Goal: Transaction & Acquisition: Book appointment/travel/reservation

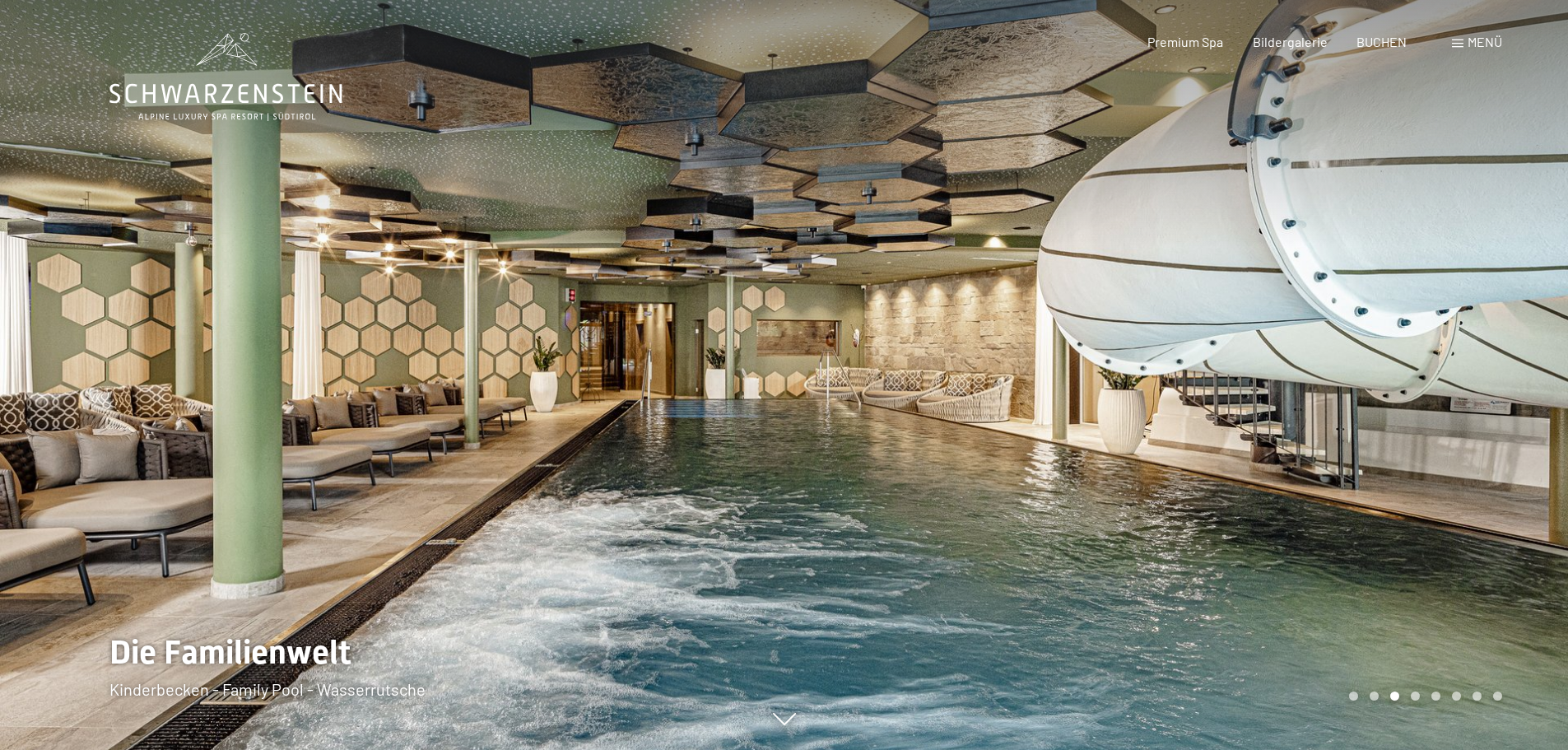
click at [1512, 377] on div at bounding box center [1176, 375] width 784 height 750
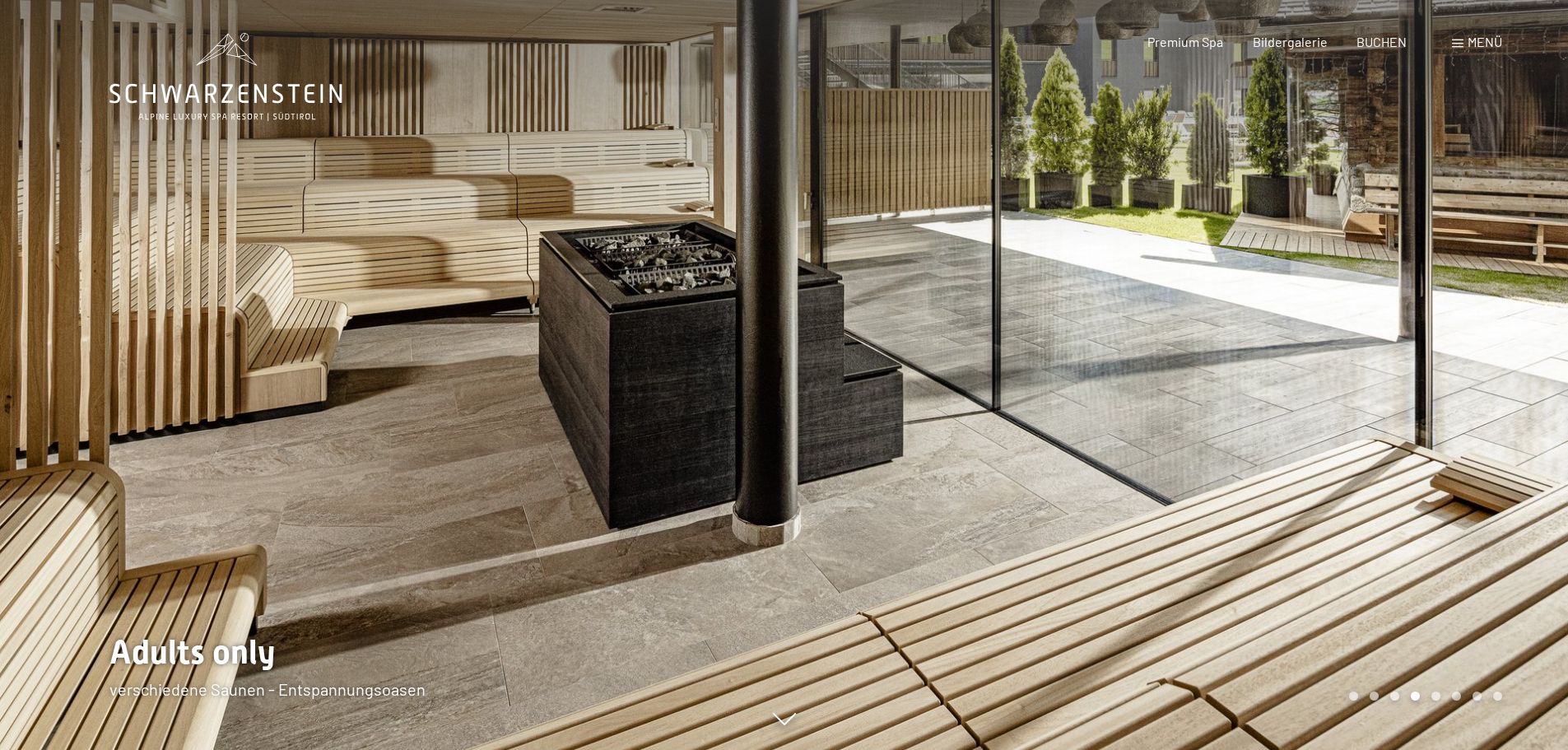
click at [1512, 377] on div at bounding box center [1176, 375] width 784 height 750
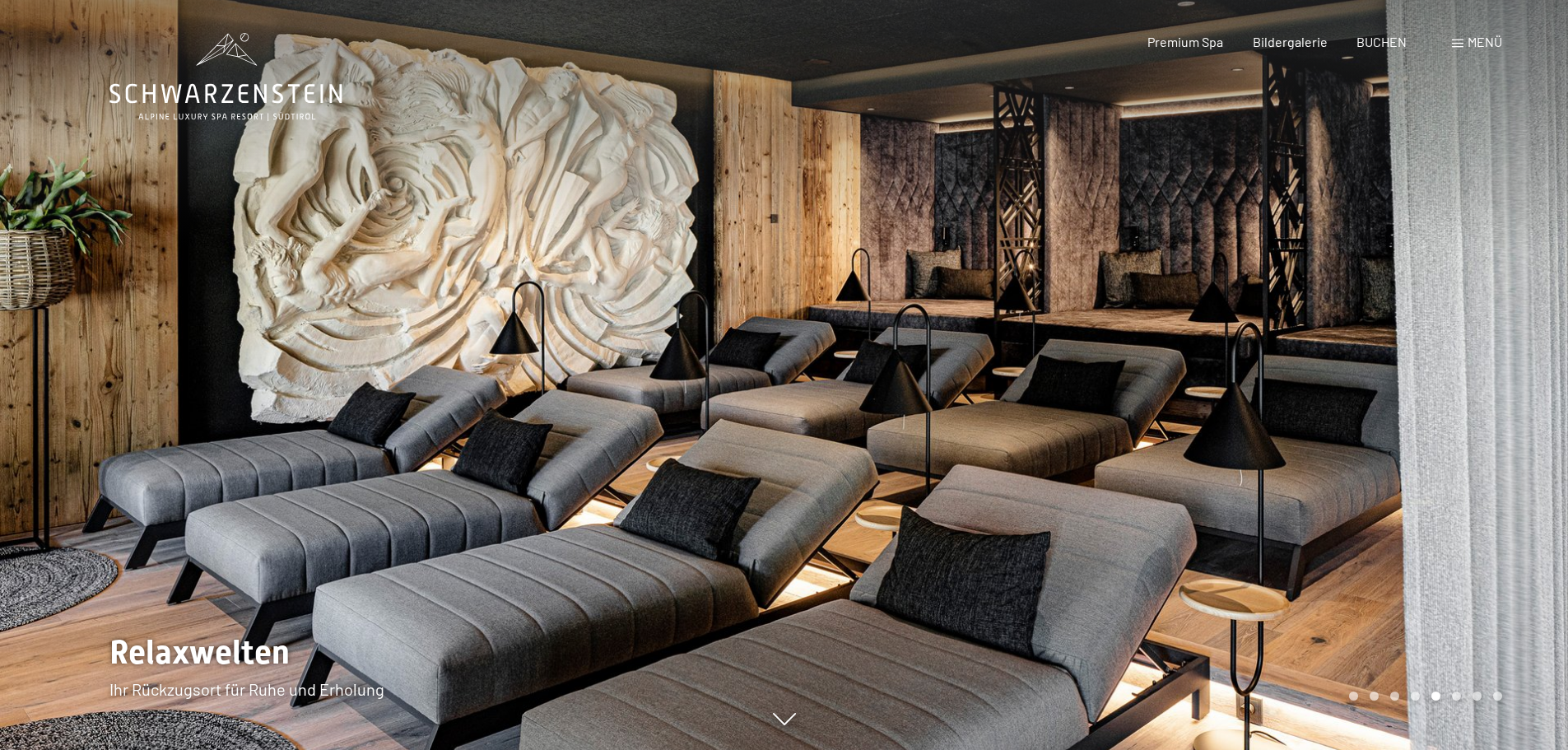
click at [1512, 377] on div at bounding box center [1176, 375] width 784 height 750
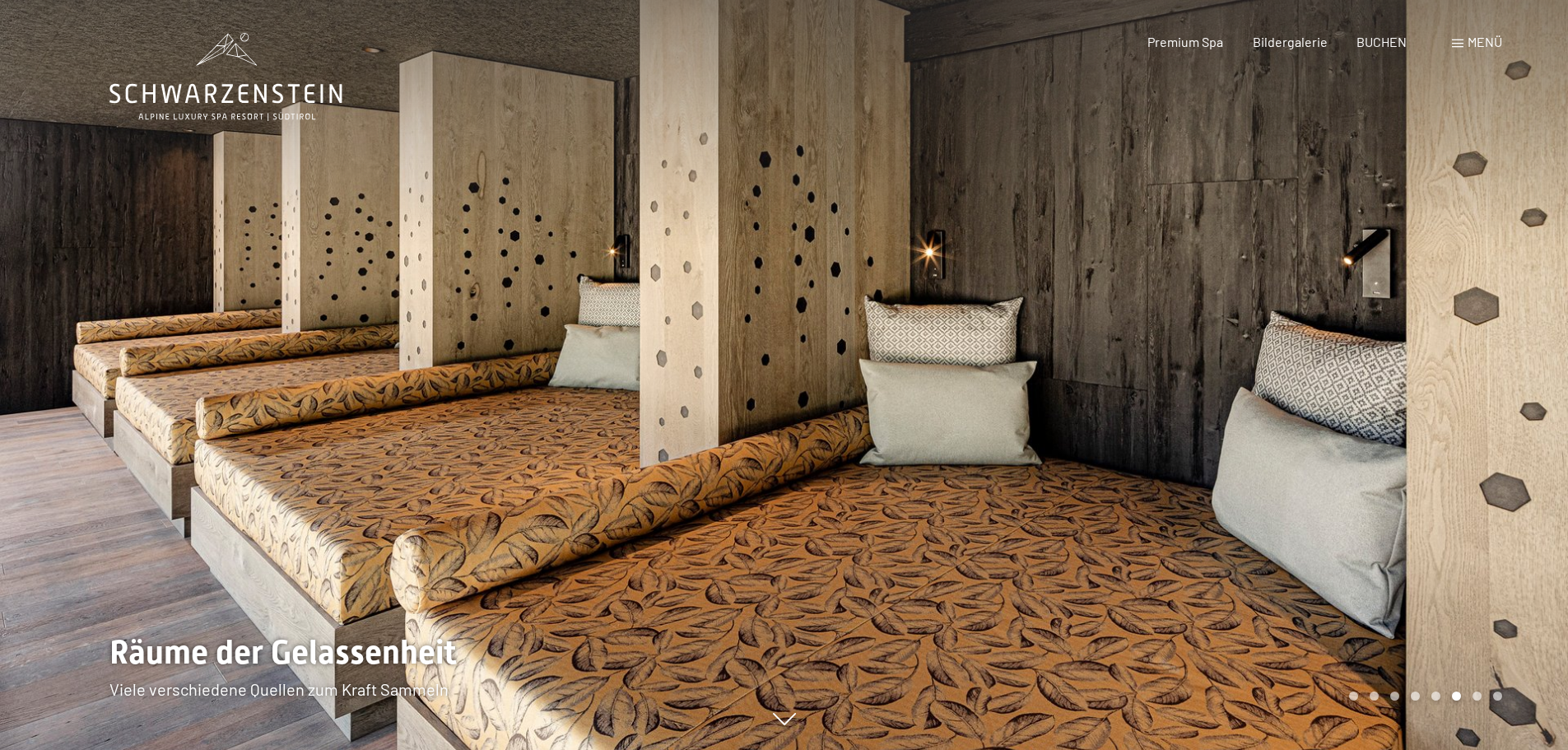
click at [1512, 377] on div at bounding box center [1176, 375] width 784 height 750
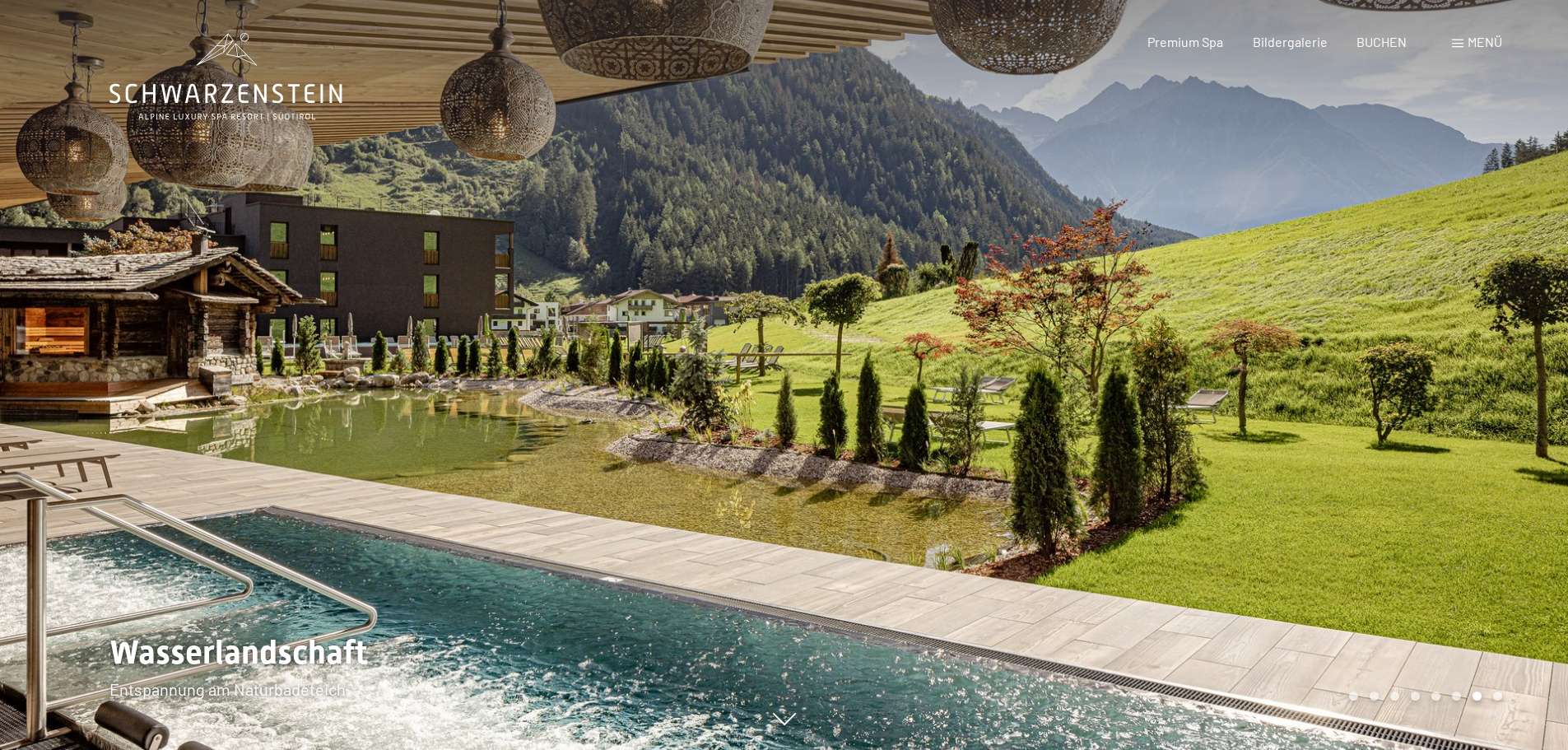
click at [1512, 377] on div at bounding box center [1176, 375] width 784 height 750
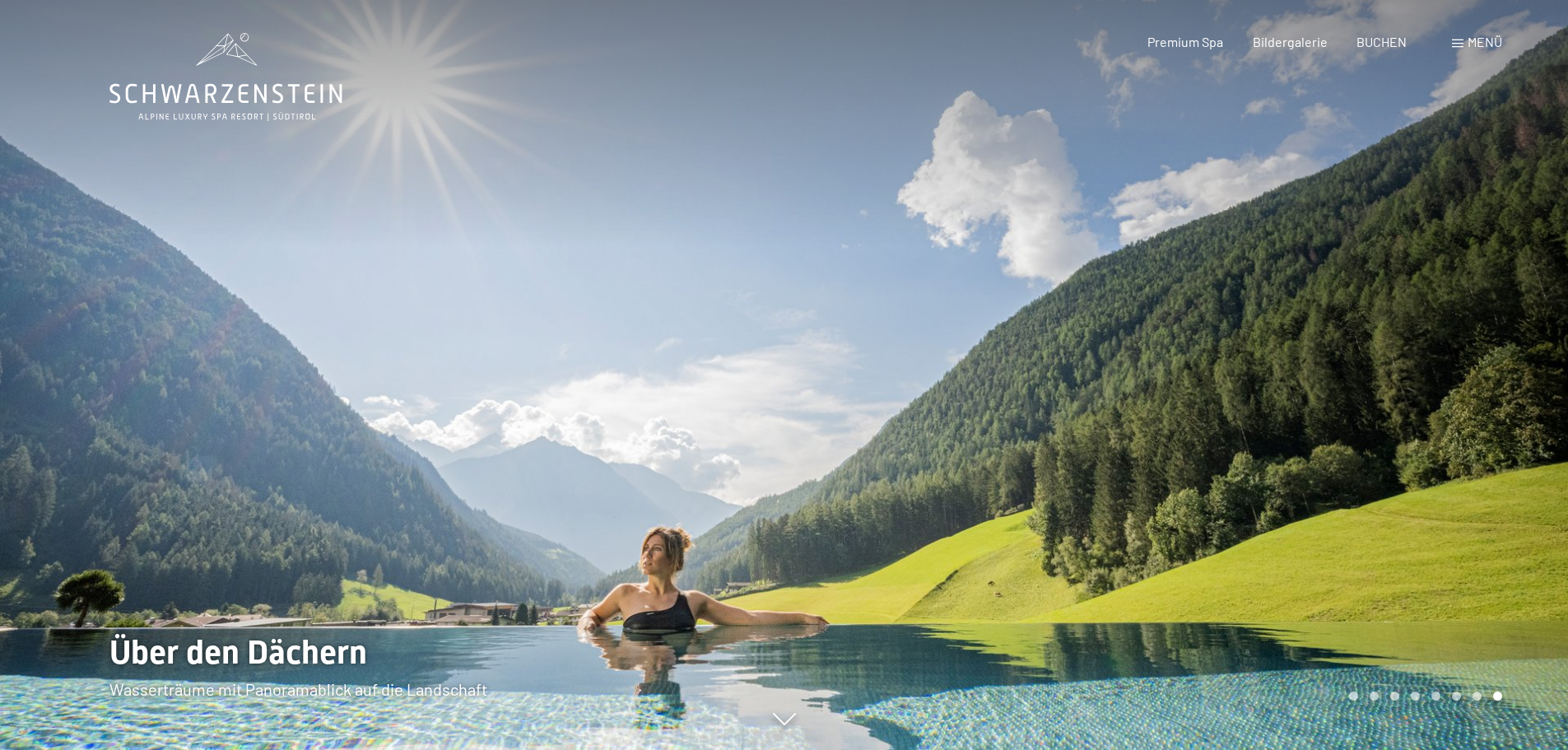
click at [1512, 377] on div at bounding box center [1176, 375] width 784 height 750
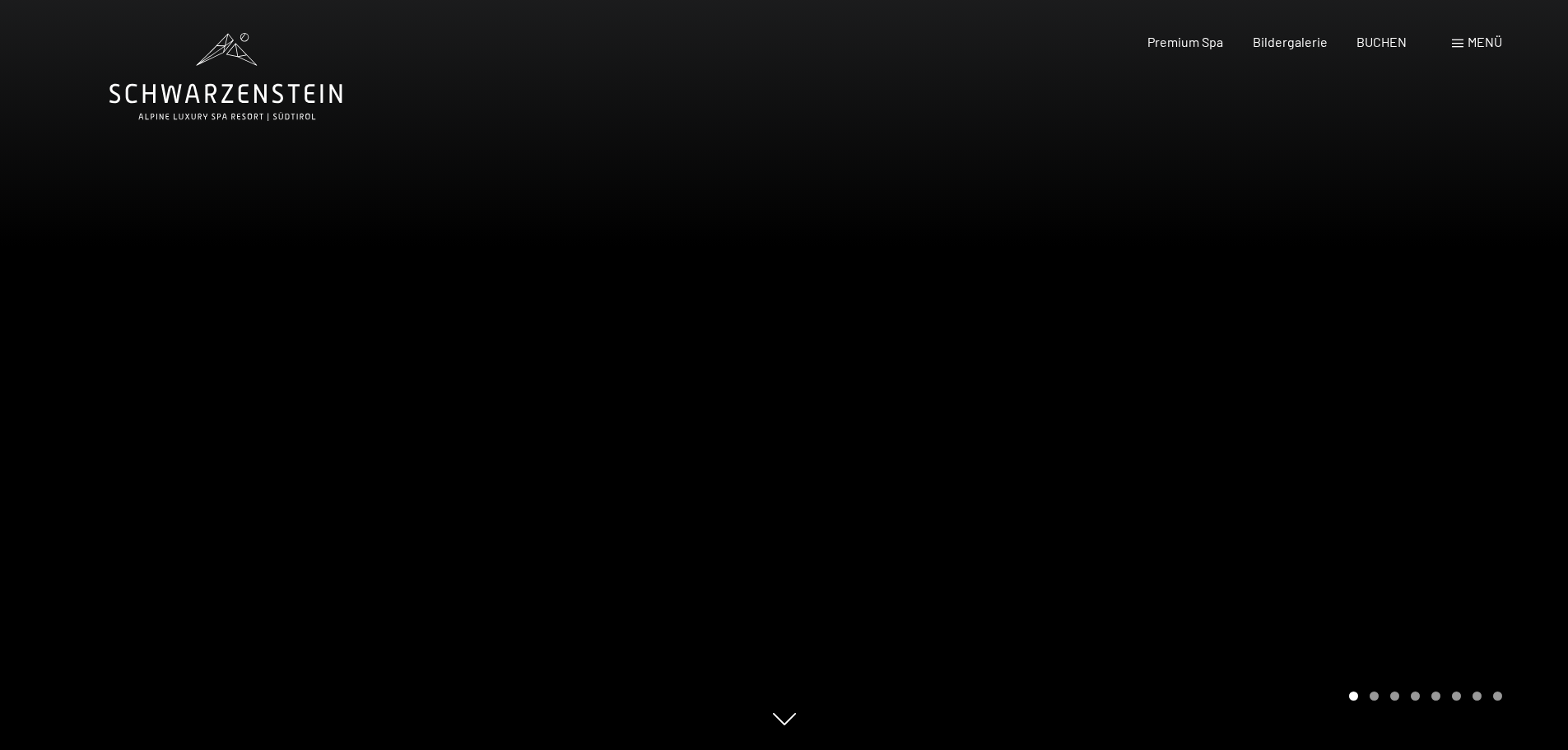
click at [1512, 377] on div at bounding box center [1176, 375] width 784 height 750
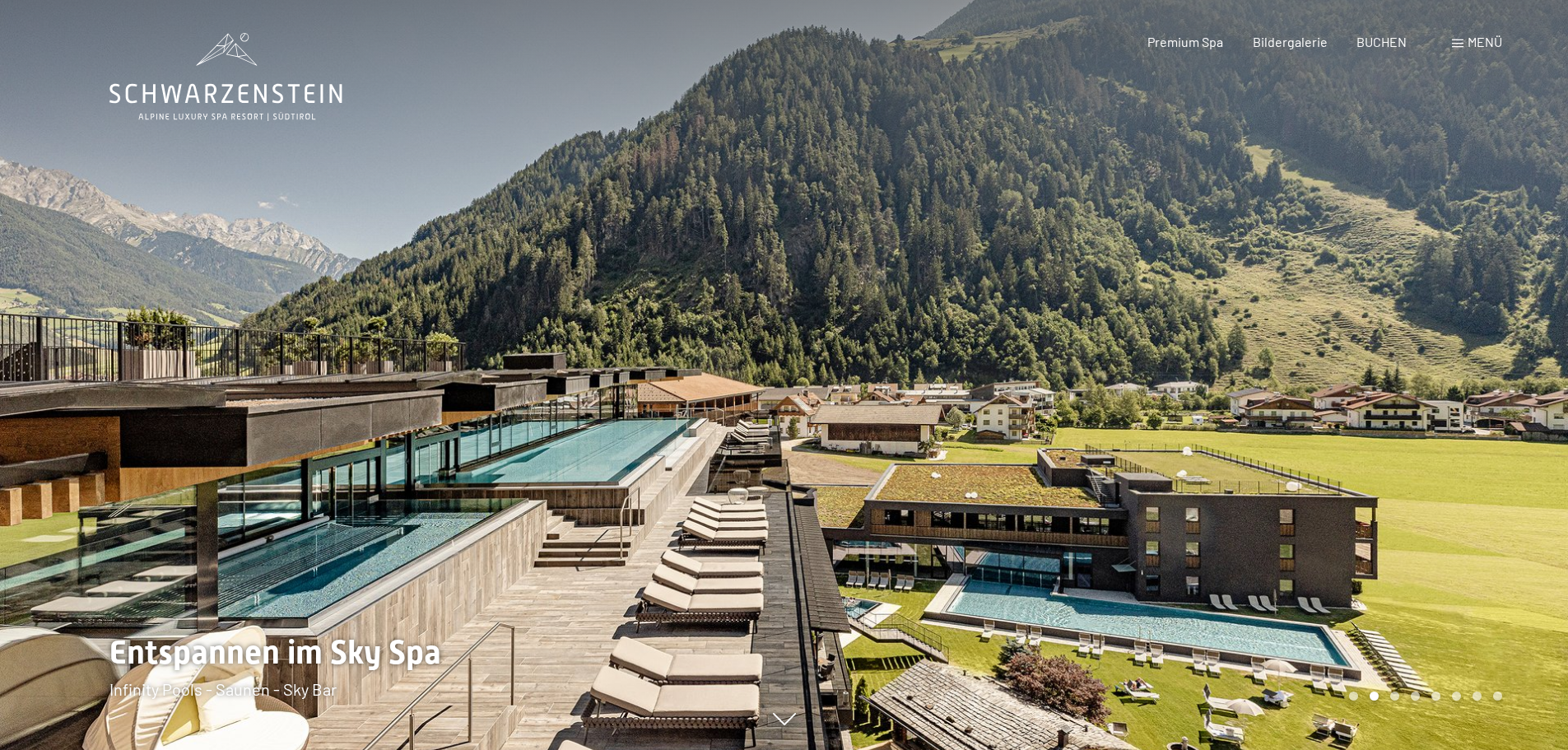
click at [1301, 45] on span "Bildergalerie" at bounding box center [1290, 42] width 75 height 16
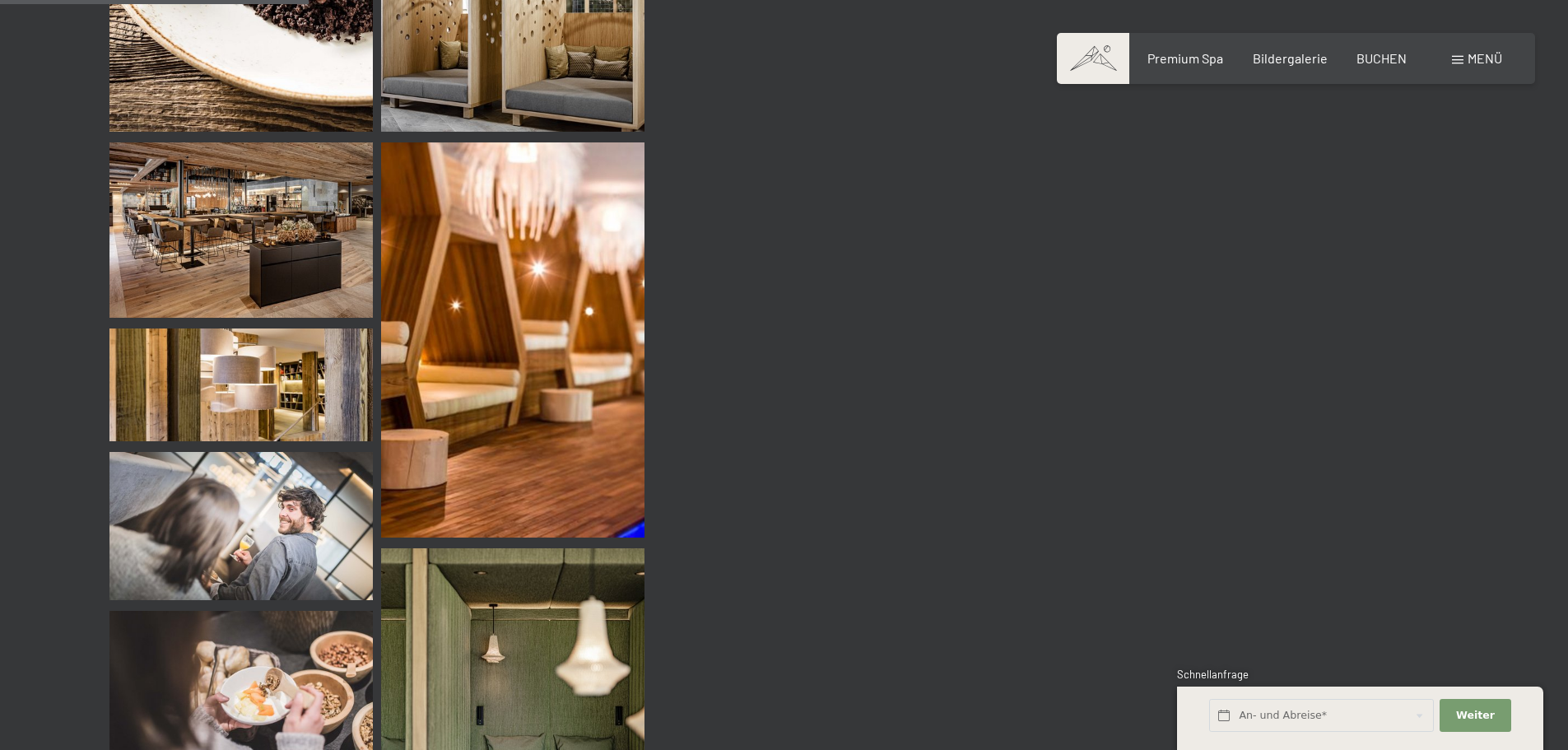
scroll to position [4114, 0]
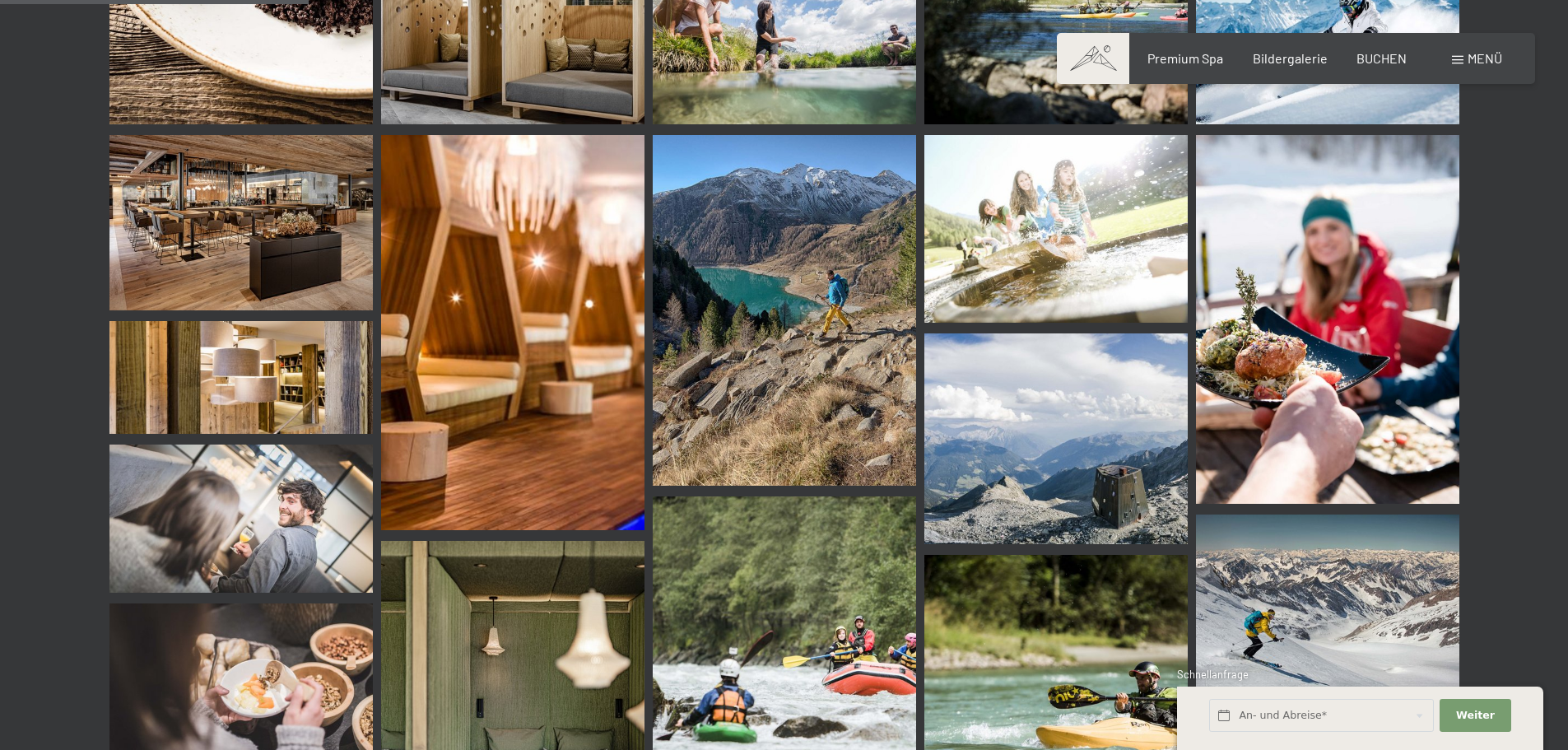
click at [1179, 53] on span "Premium Spa" at bounding box center [1185, 58] width 75 height 16
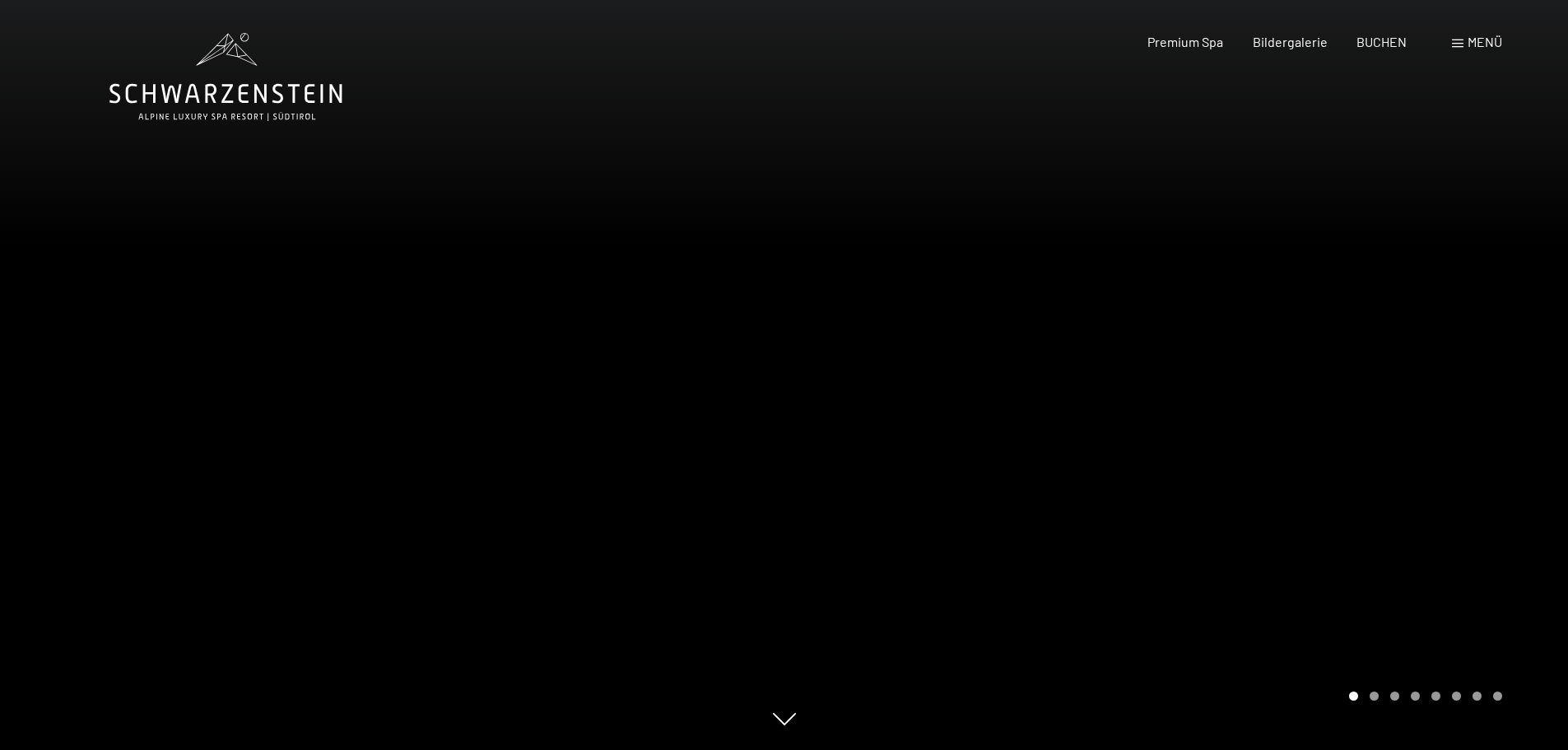
click at [1473, 387] on div at bounding box center [1176, 375] width 784 height 750
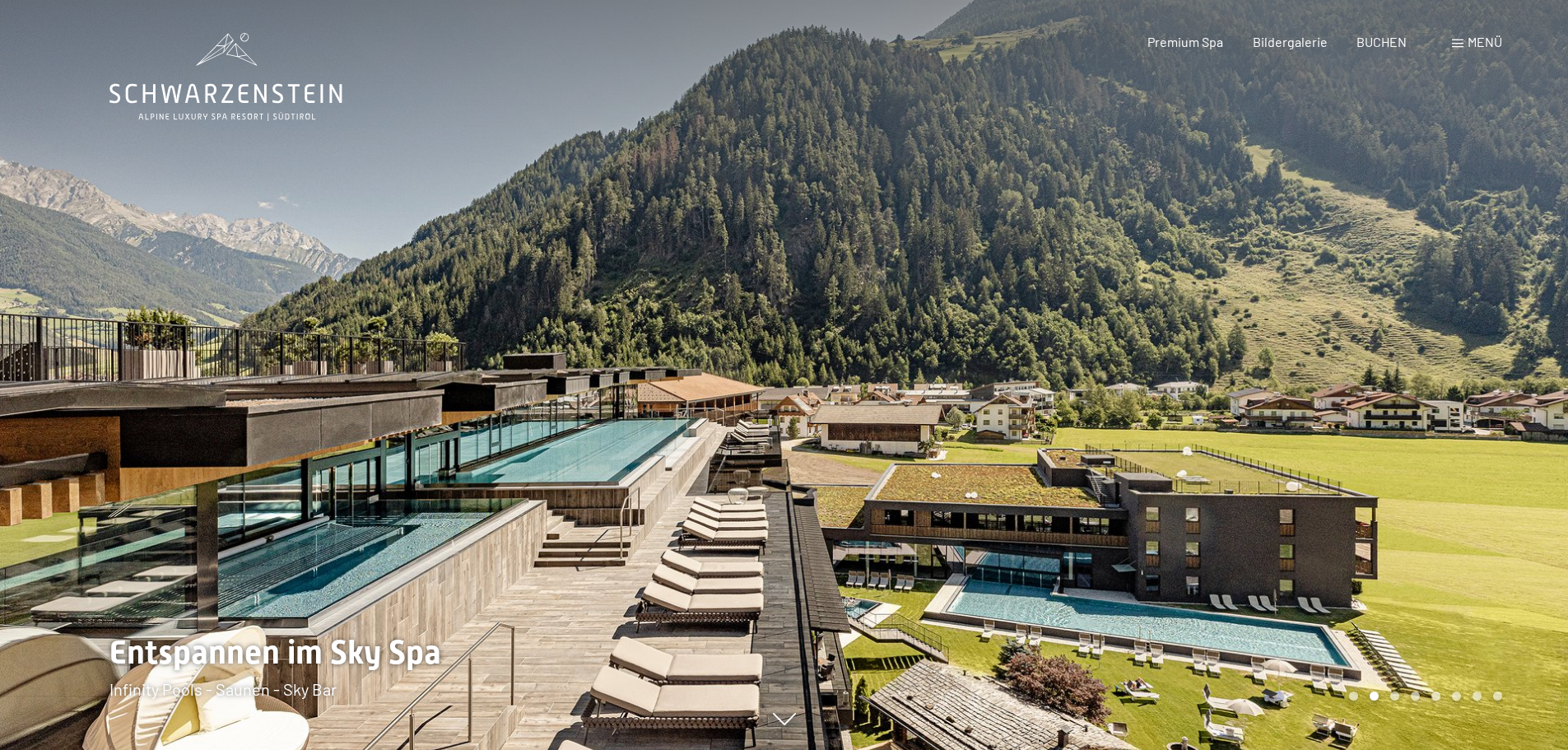
click at [1473, 387] on div at bounding box center [1176, 375] width 784 height 750
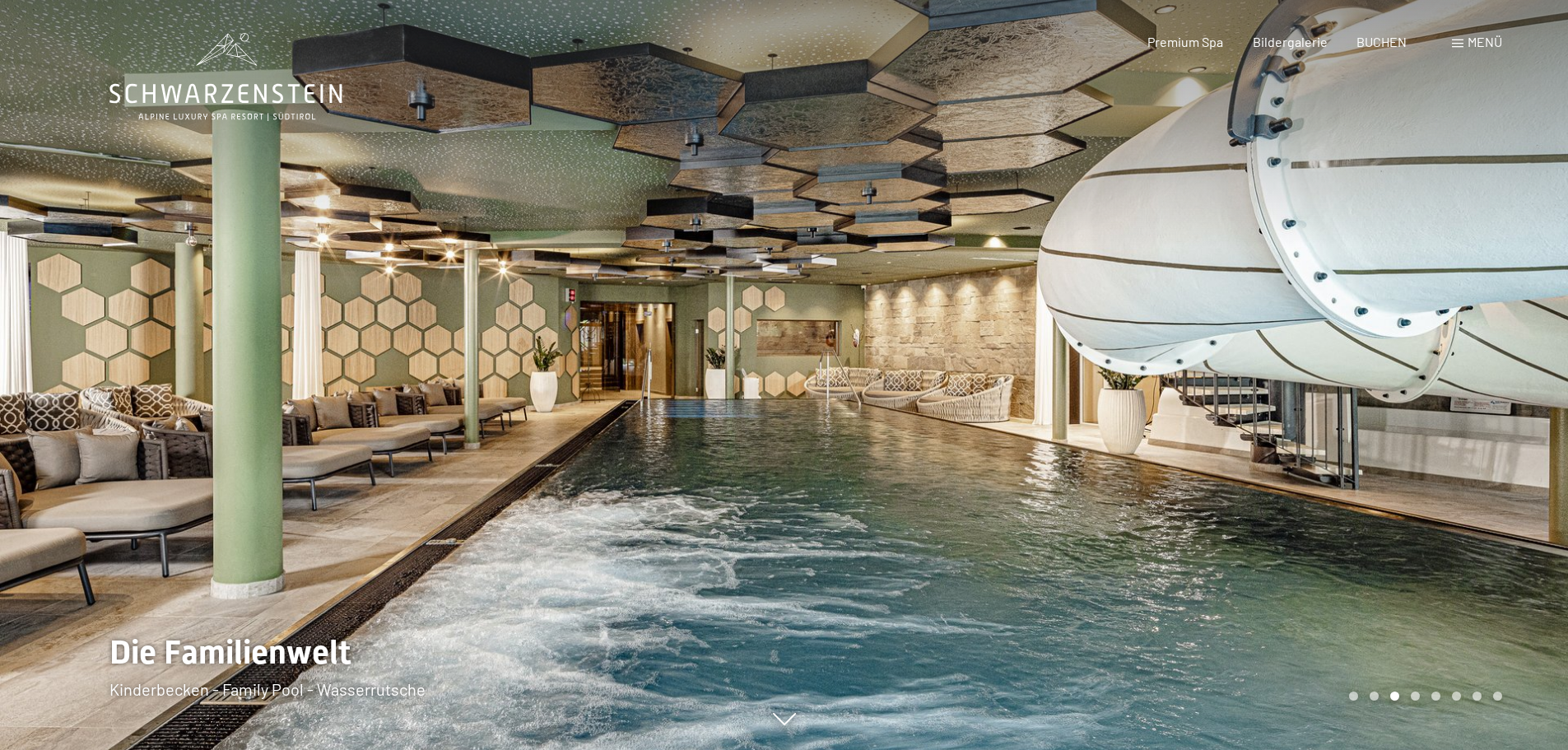
click at [1473, 387] on div at bounding box center [1176, 375] width 784 height 750
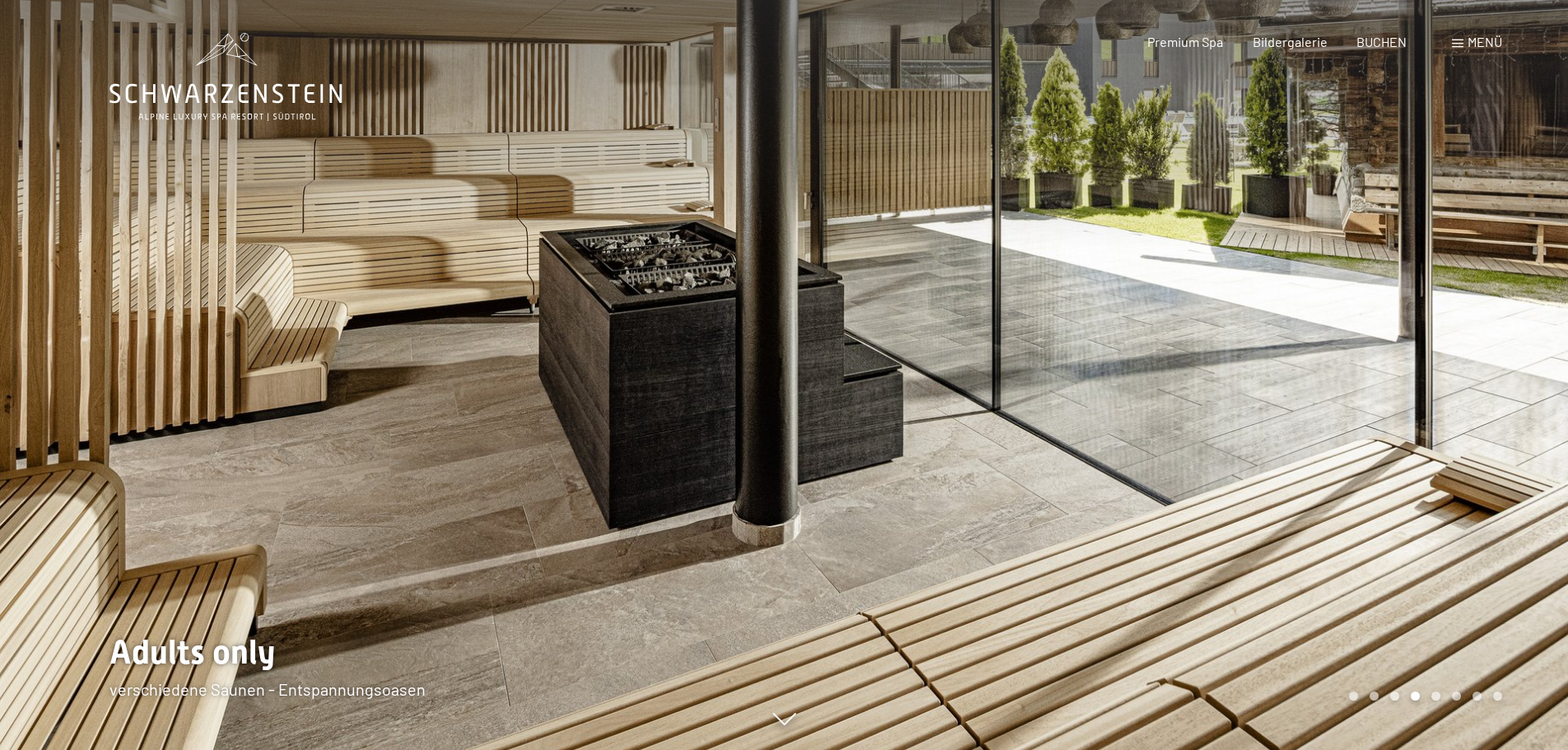
click at [1473, 387] on div at bounding box center [1176, 375] width 784 height 750
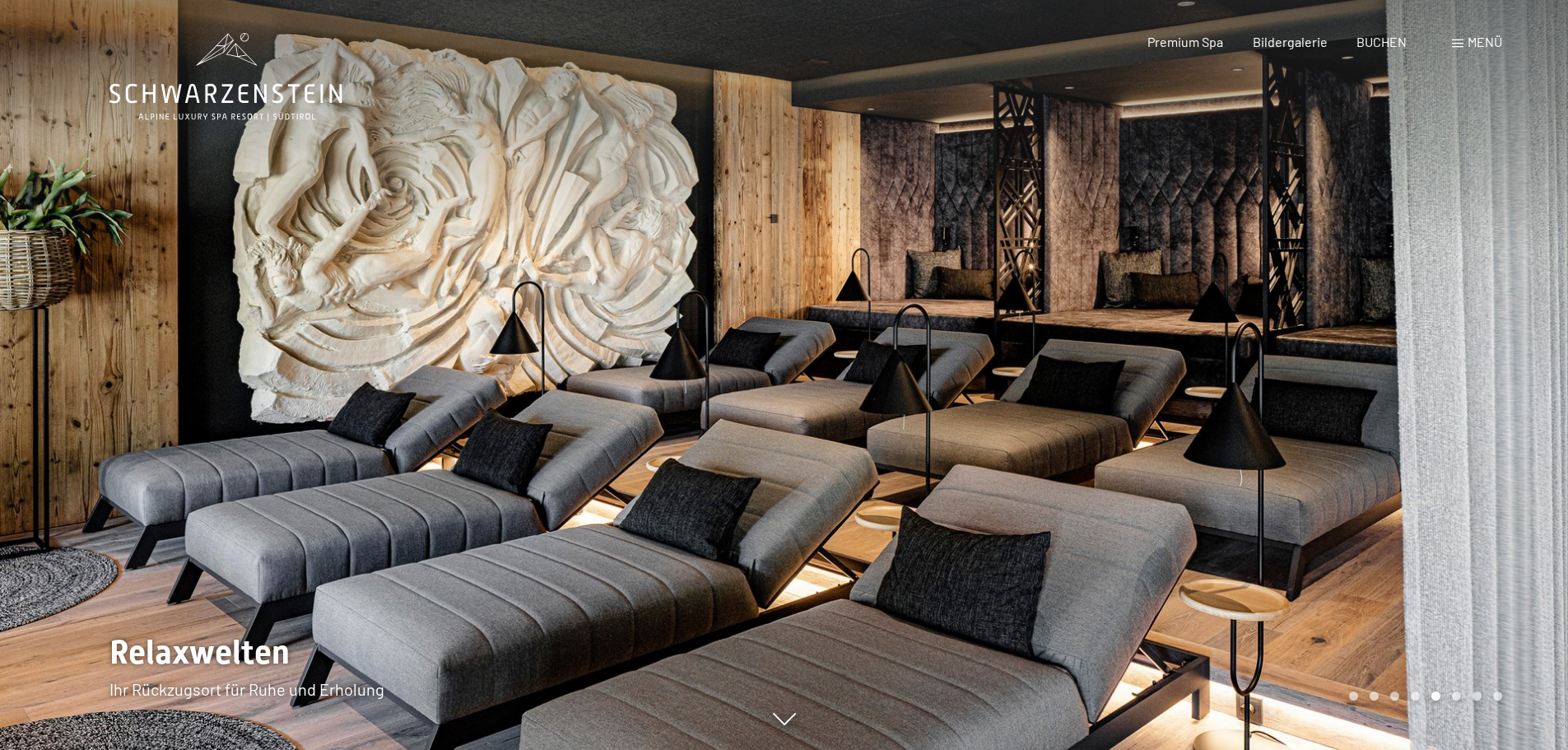
click at [1473, 387] on div at bounding box center [1176, 375] width 784 height 750
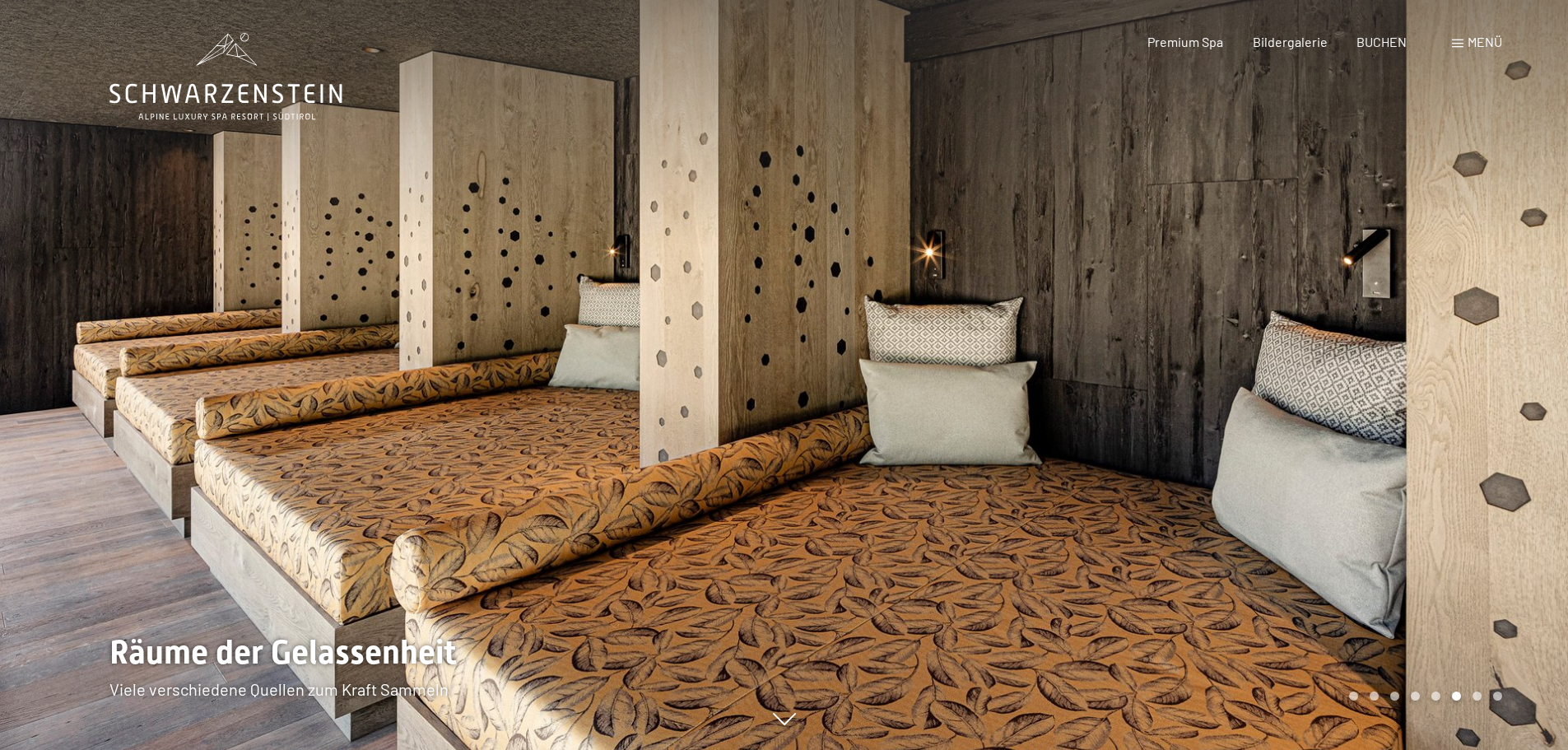
click at [1473, 387] on div at bounding box center [1176, 375] width 784 height 750
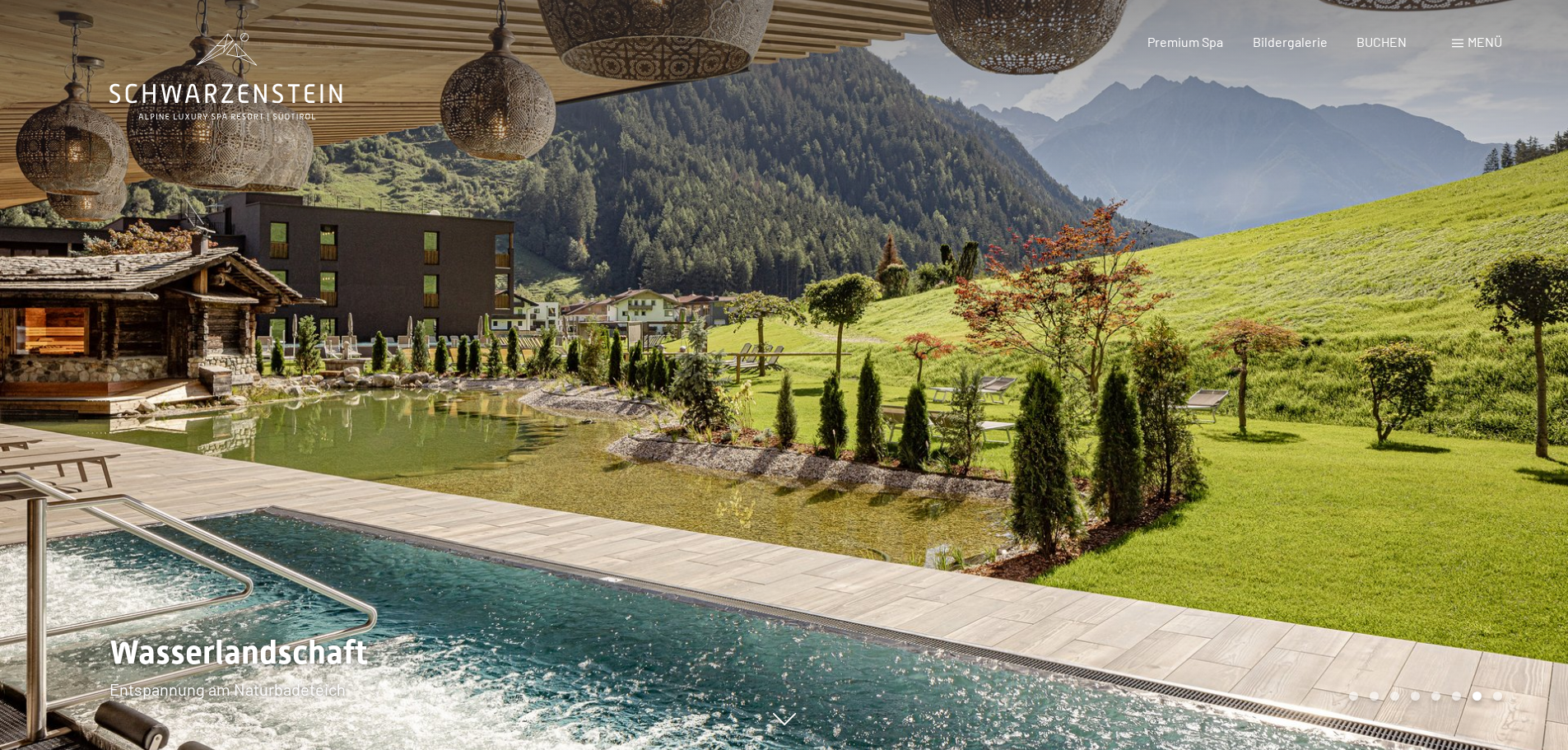
click at [1473, 387] on div at bounding box center [1176, 375] width 784 height 750
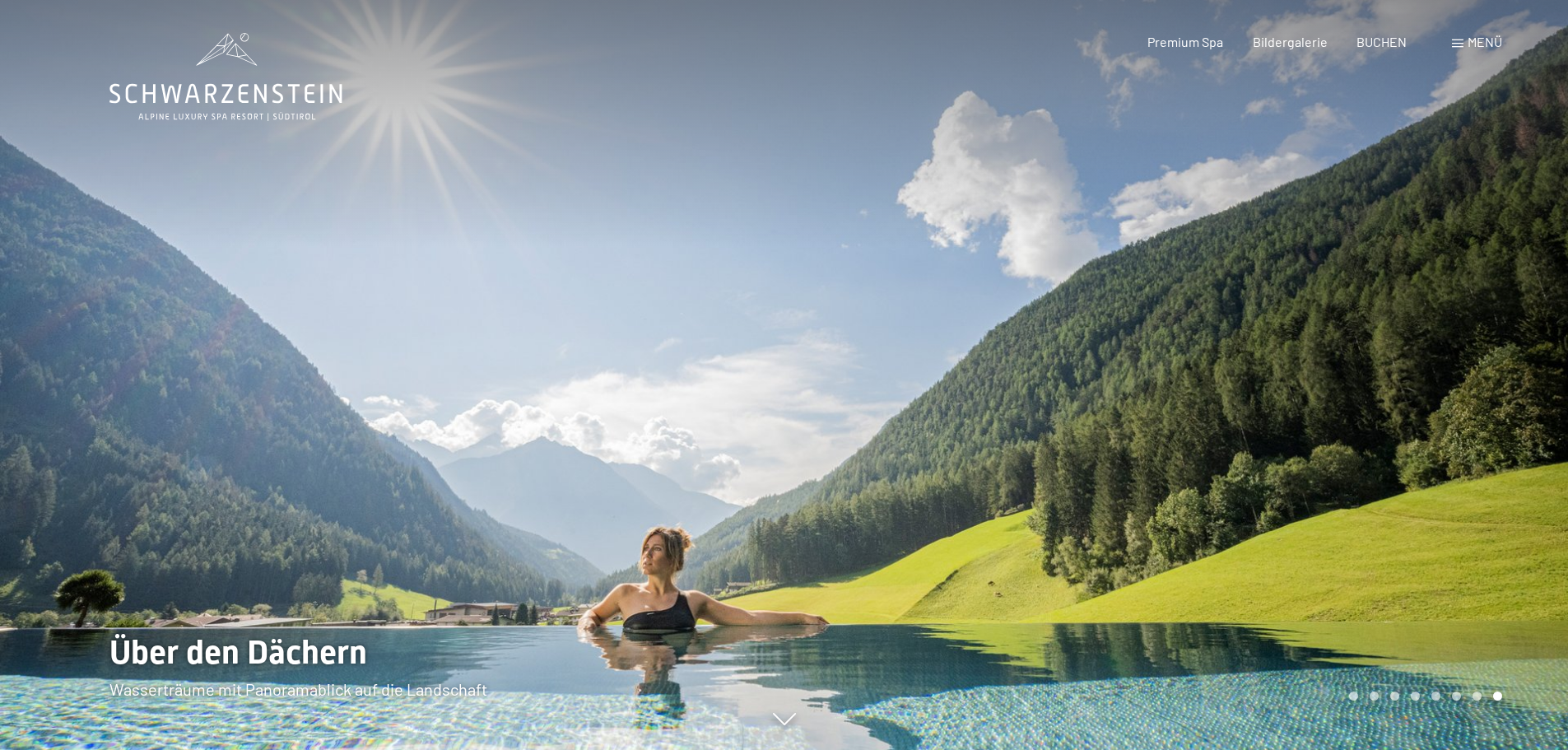
click at [1473, 387] on div at bounding box center [1176, 375] width 784 height 750
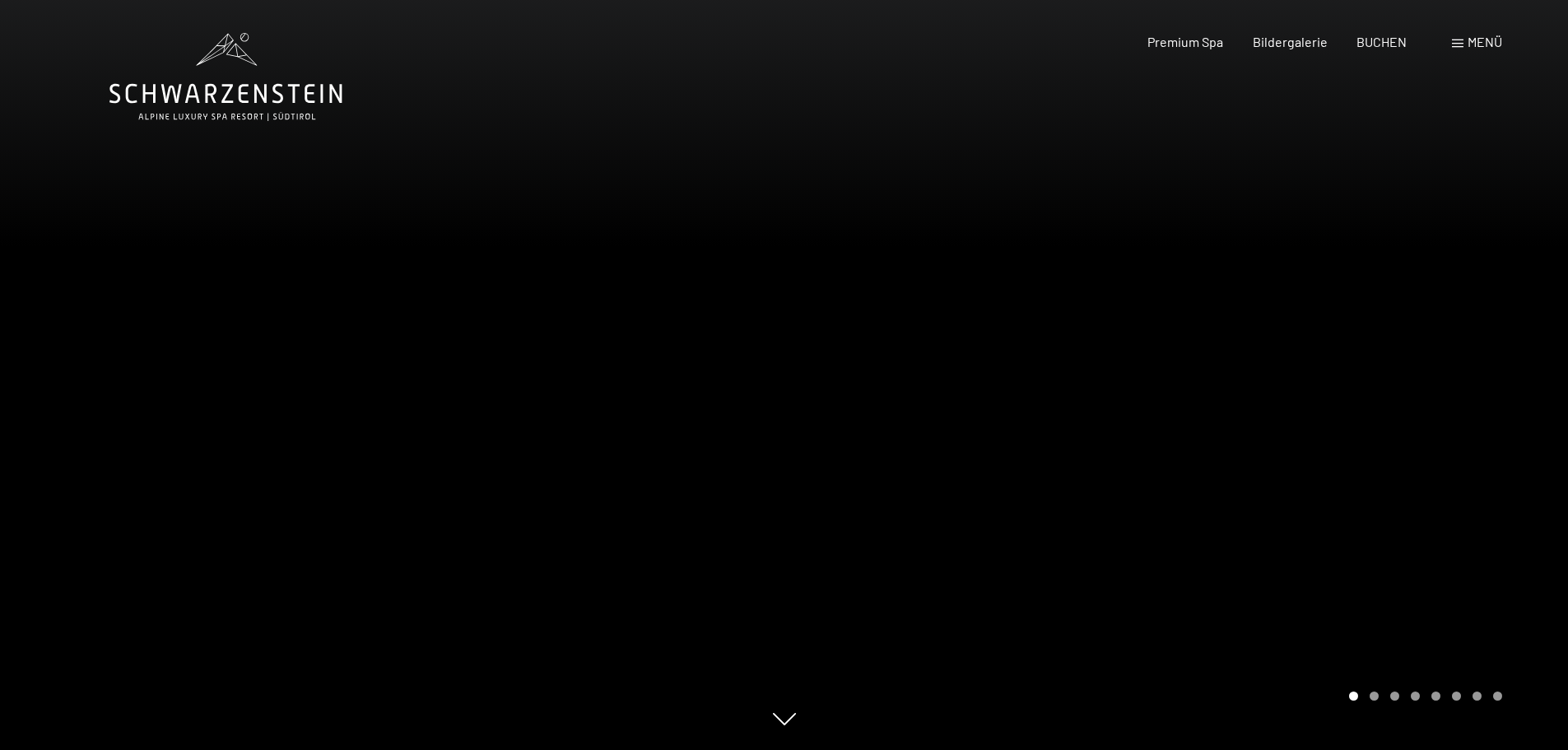
click at [1483, 43] on span "Menü" at bounding box center [1485, 42] width 35 height 16
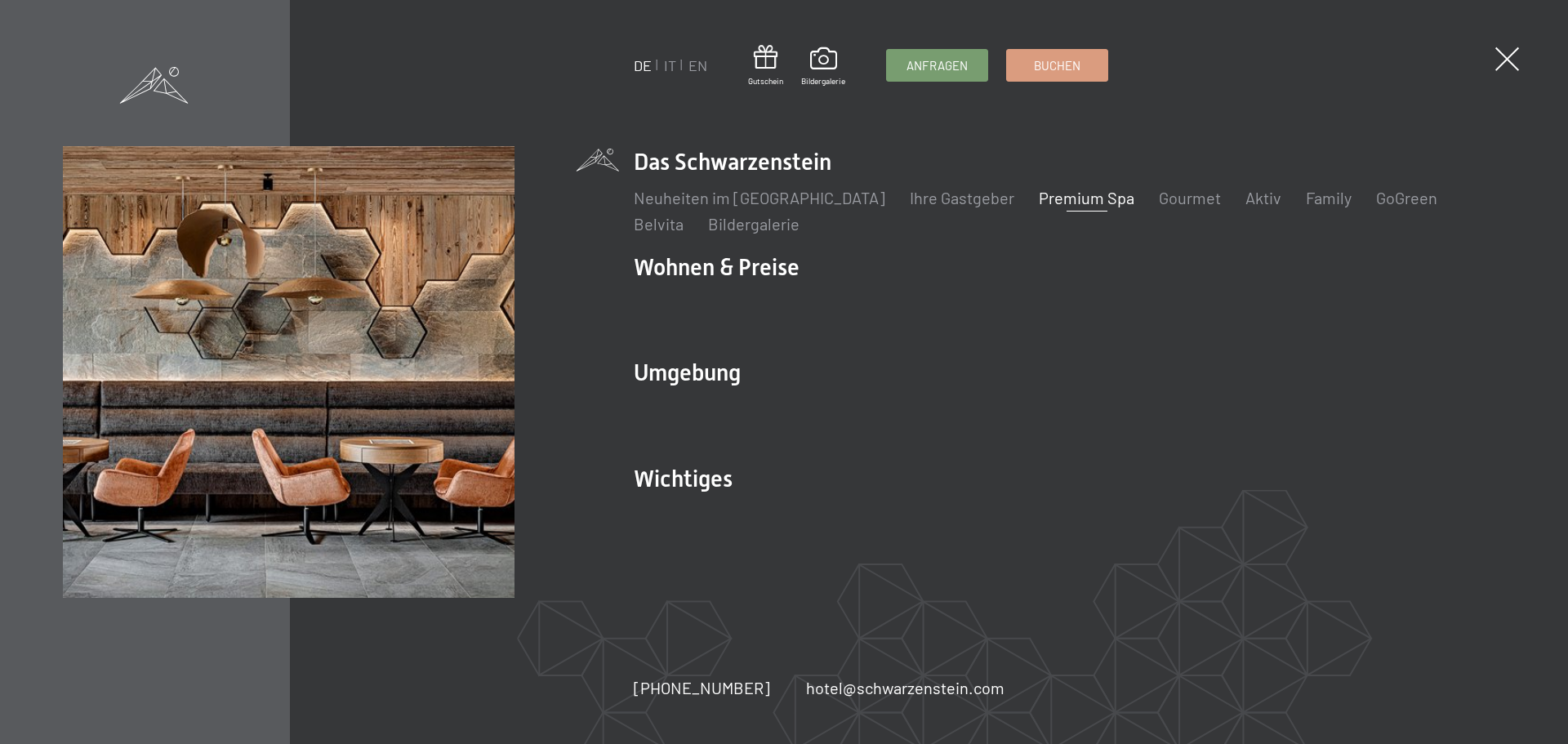
click at [692, 513] on link "Lage & Anreise" at bounding box center [687, 514] width 107 height 20
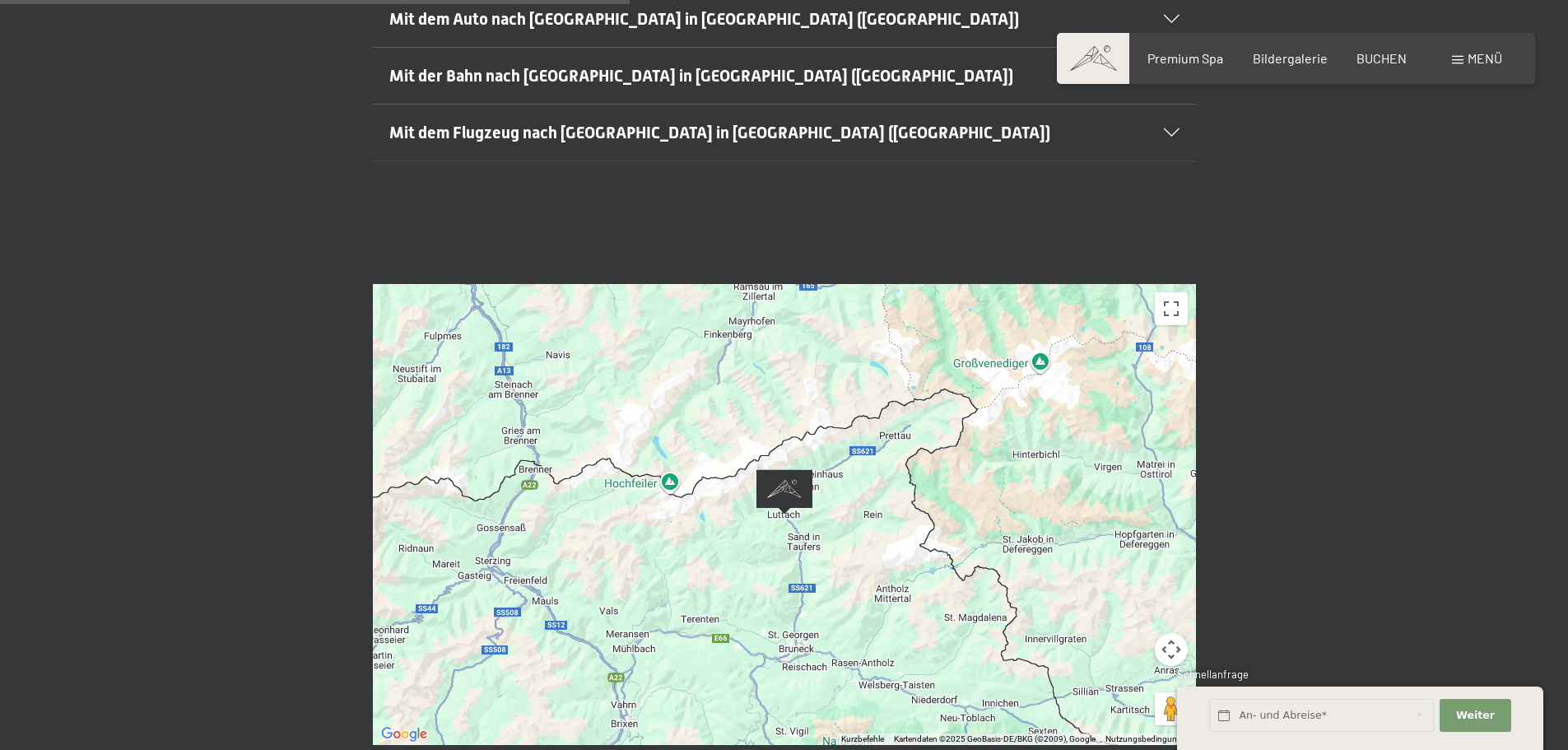
scroll to position [576, 0]
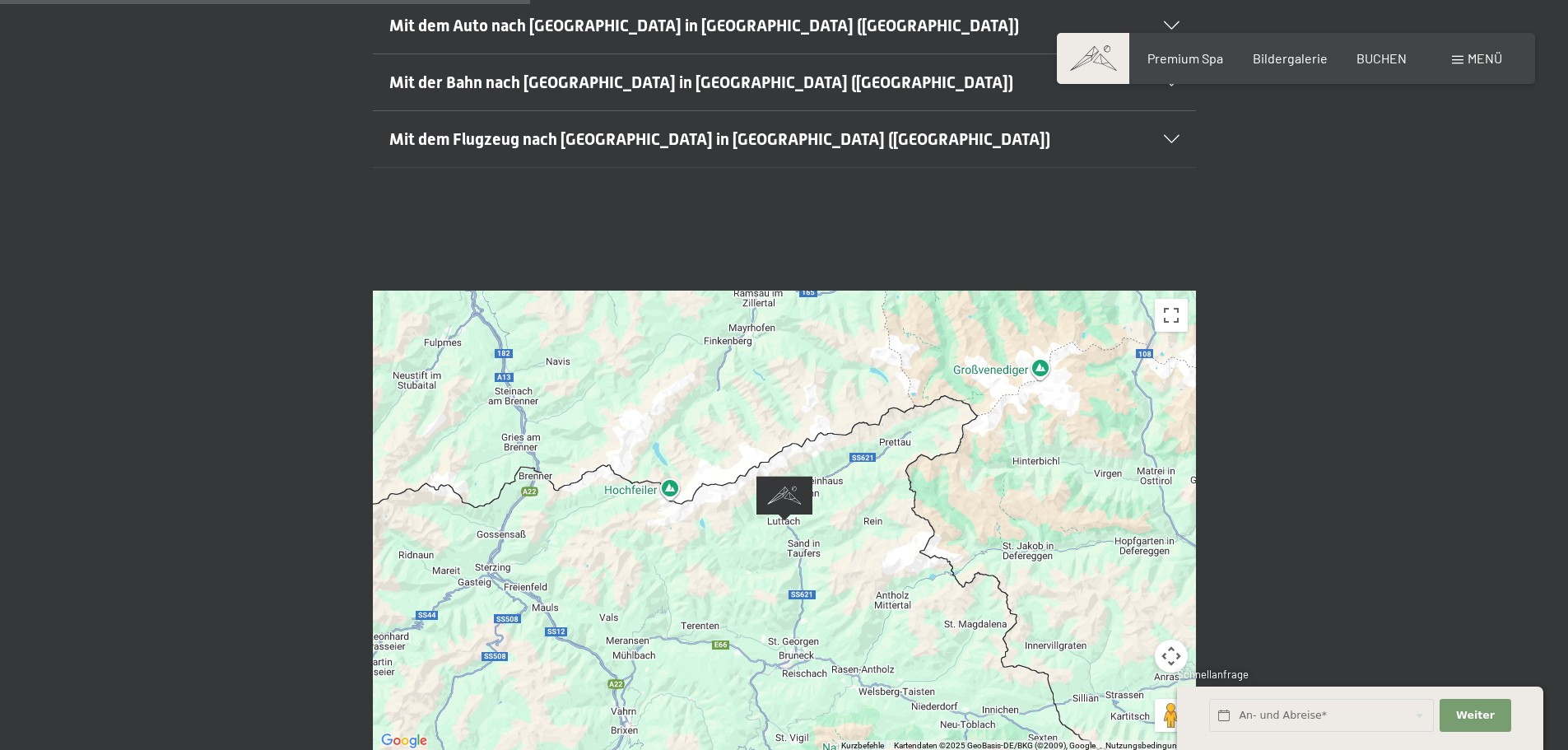
click at [1321, 284] on div "Wenn du die Karte mit Touch-Gesten bewegen möchtest, musst du sie doppelt antip…" at bounding box center [784, 521] width 1568 height 584
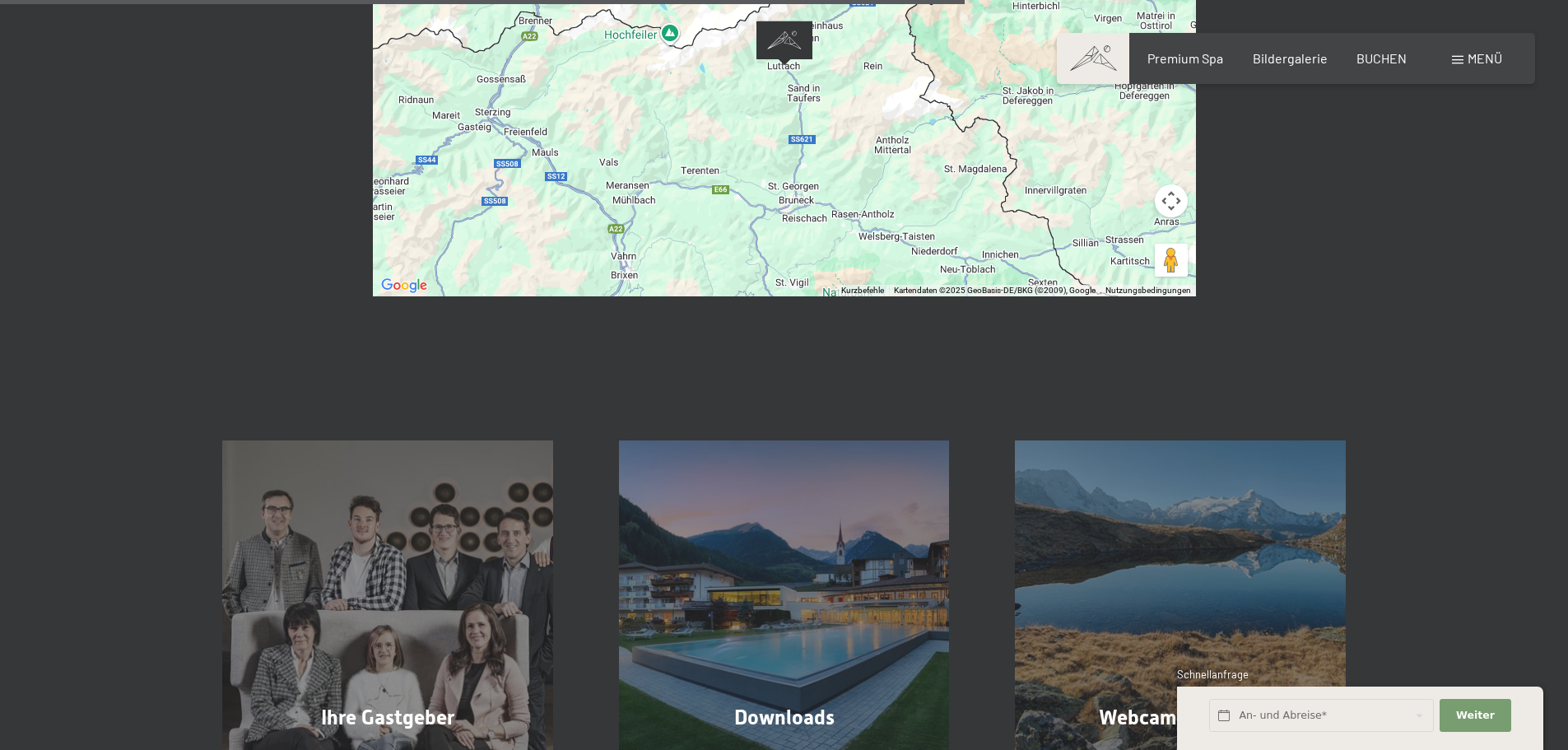
scroll to position [1070, 0]
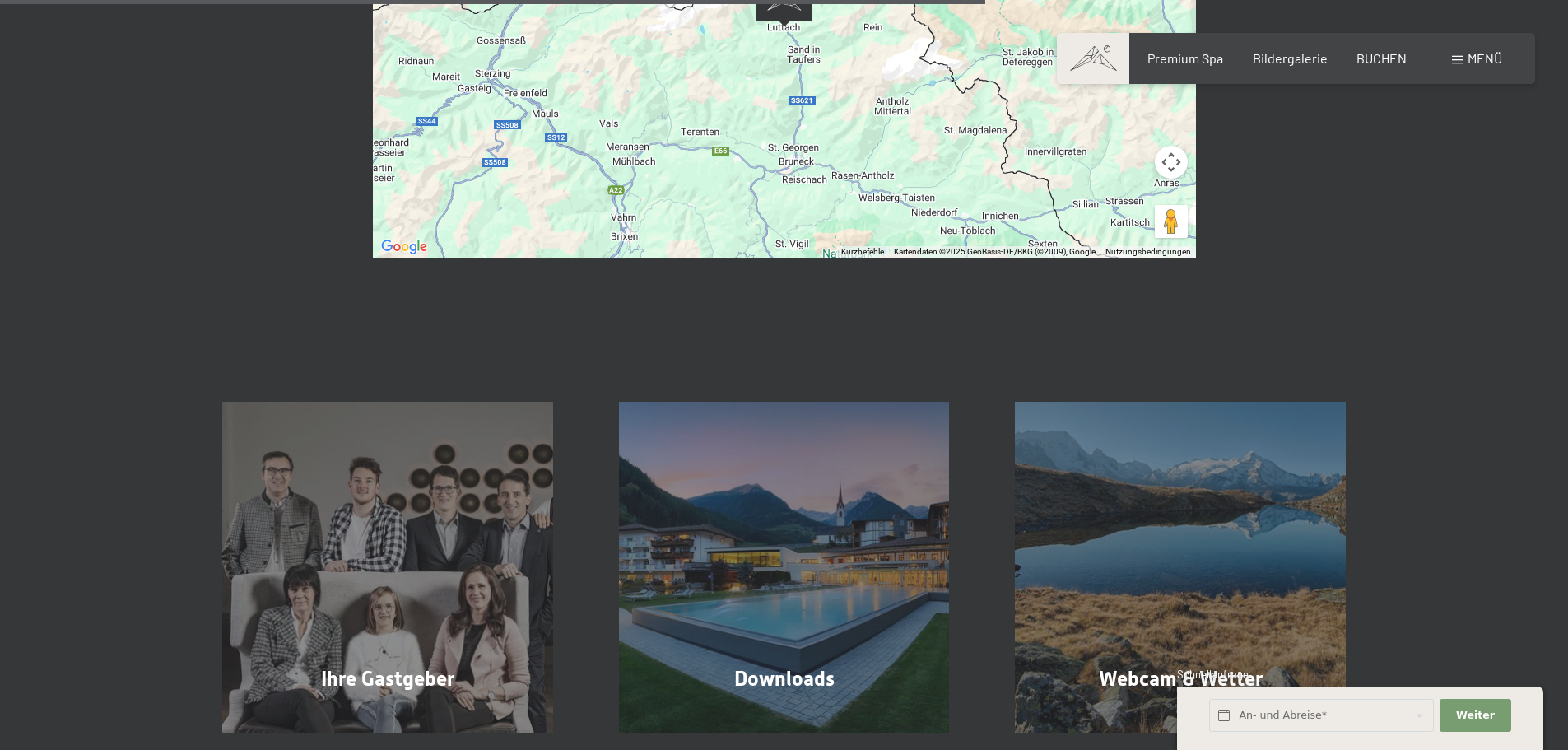
click at [1380, 319] on div "Ihre Gastgeber Mehr erfahren Downloads Mehr erfahren Webcam & Wetter Mehr erfah…" at bounding box center [784, 525] width 1568 height 413
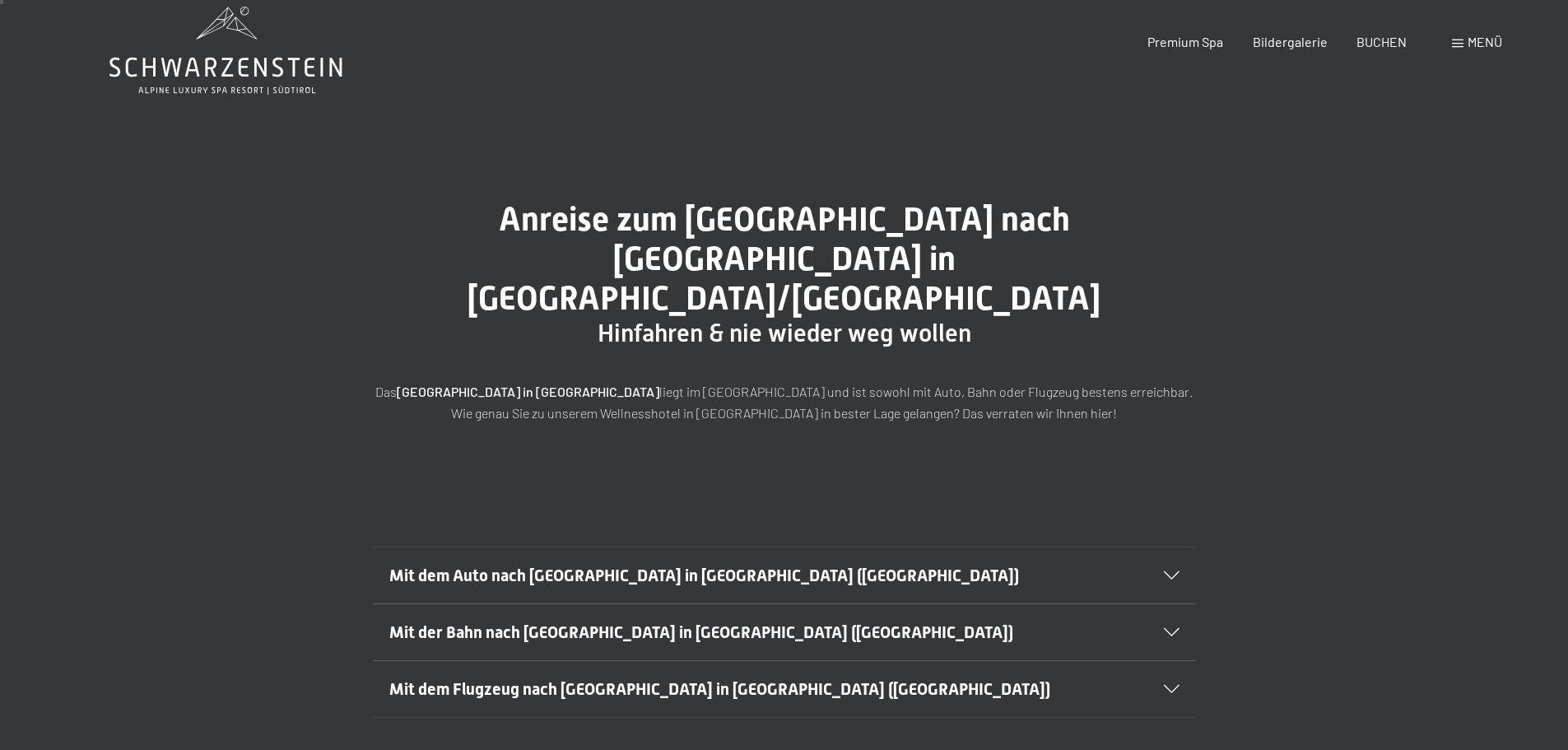
scroll to position [0, 0]
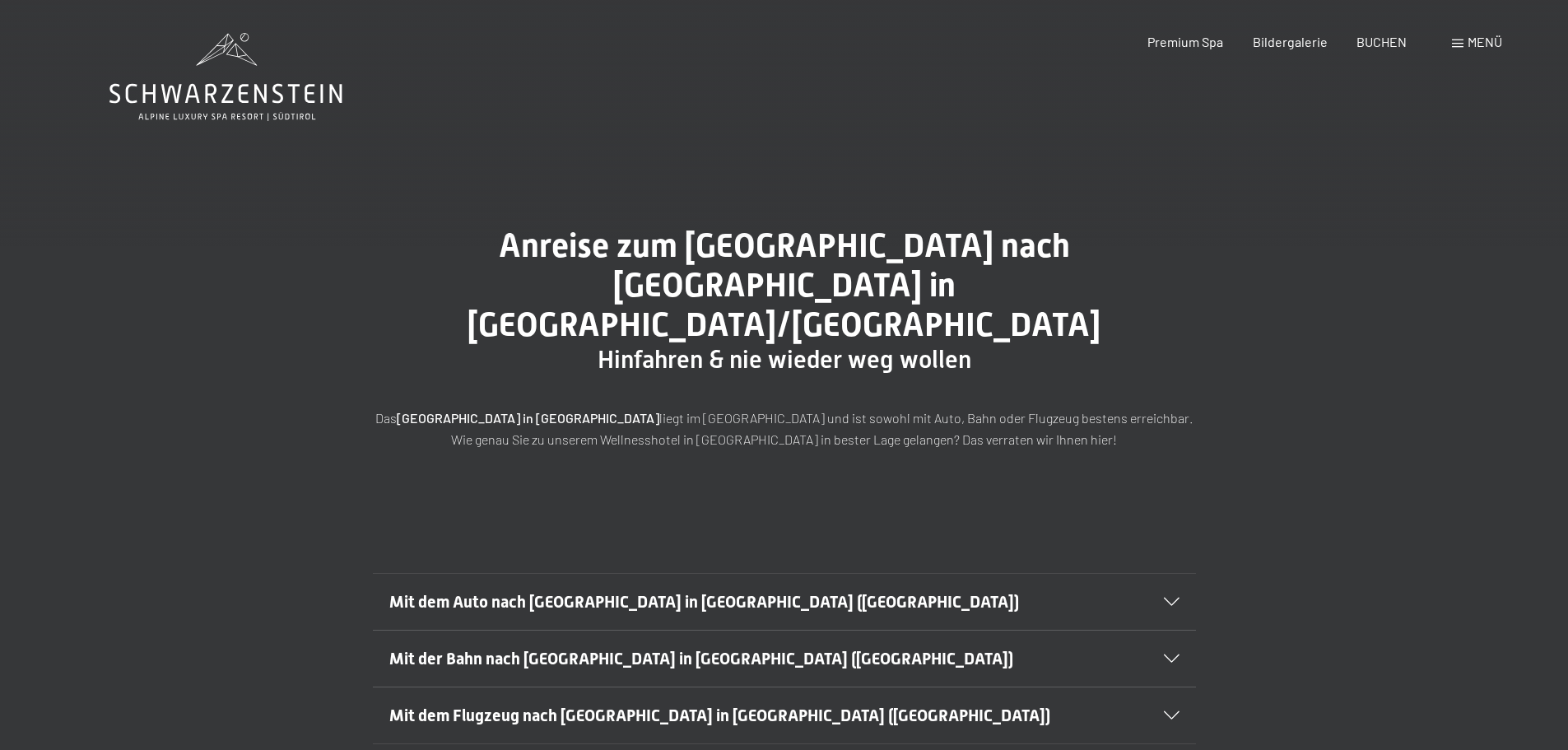
click at [1388, 49] on div "BUCHEN" at bounding box center [1382, 42] width 50 height 18
click at [1387, 39] on span "BUCHEN" at bounding box center [1382, 42] width 50 height 16
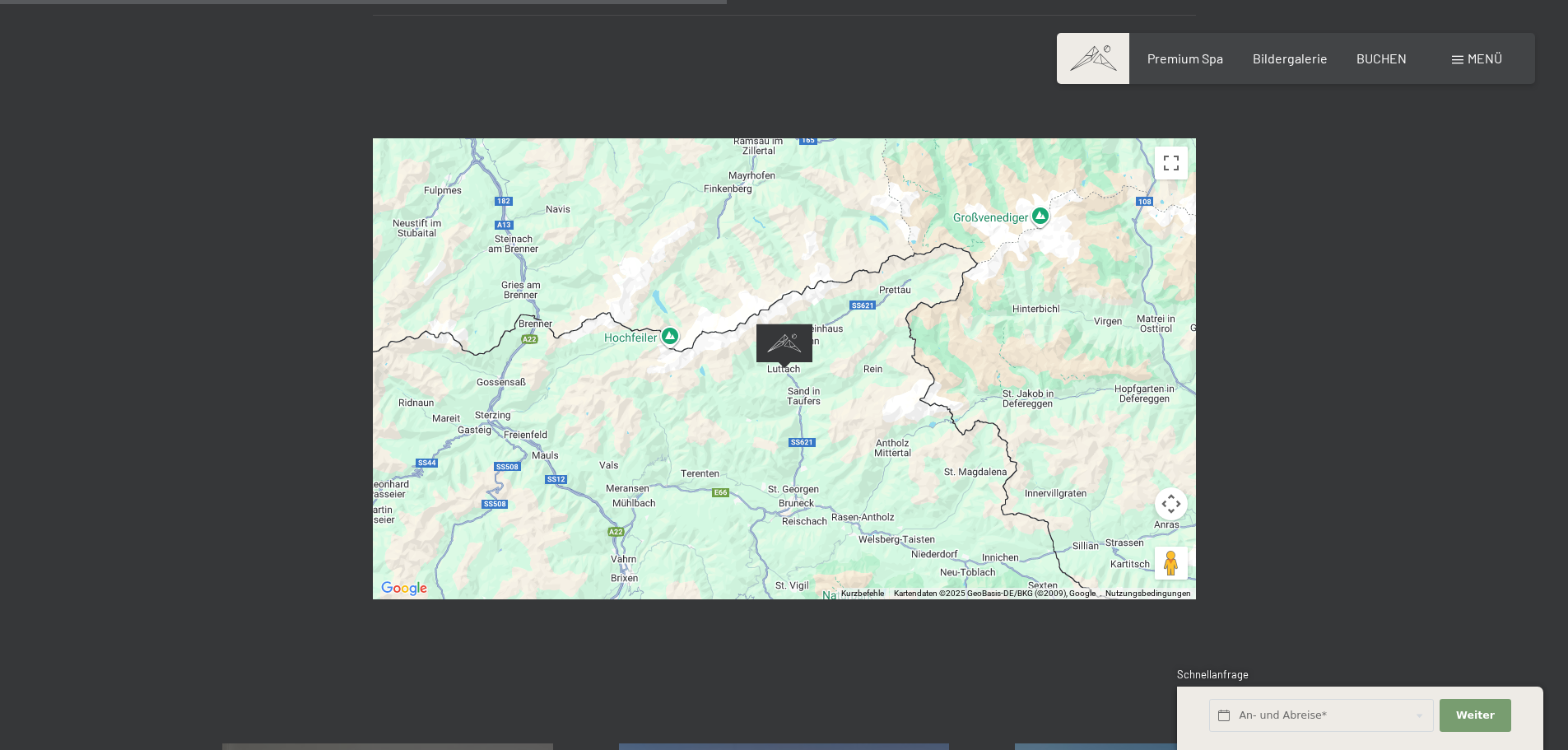
scroll to position [493, 0]
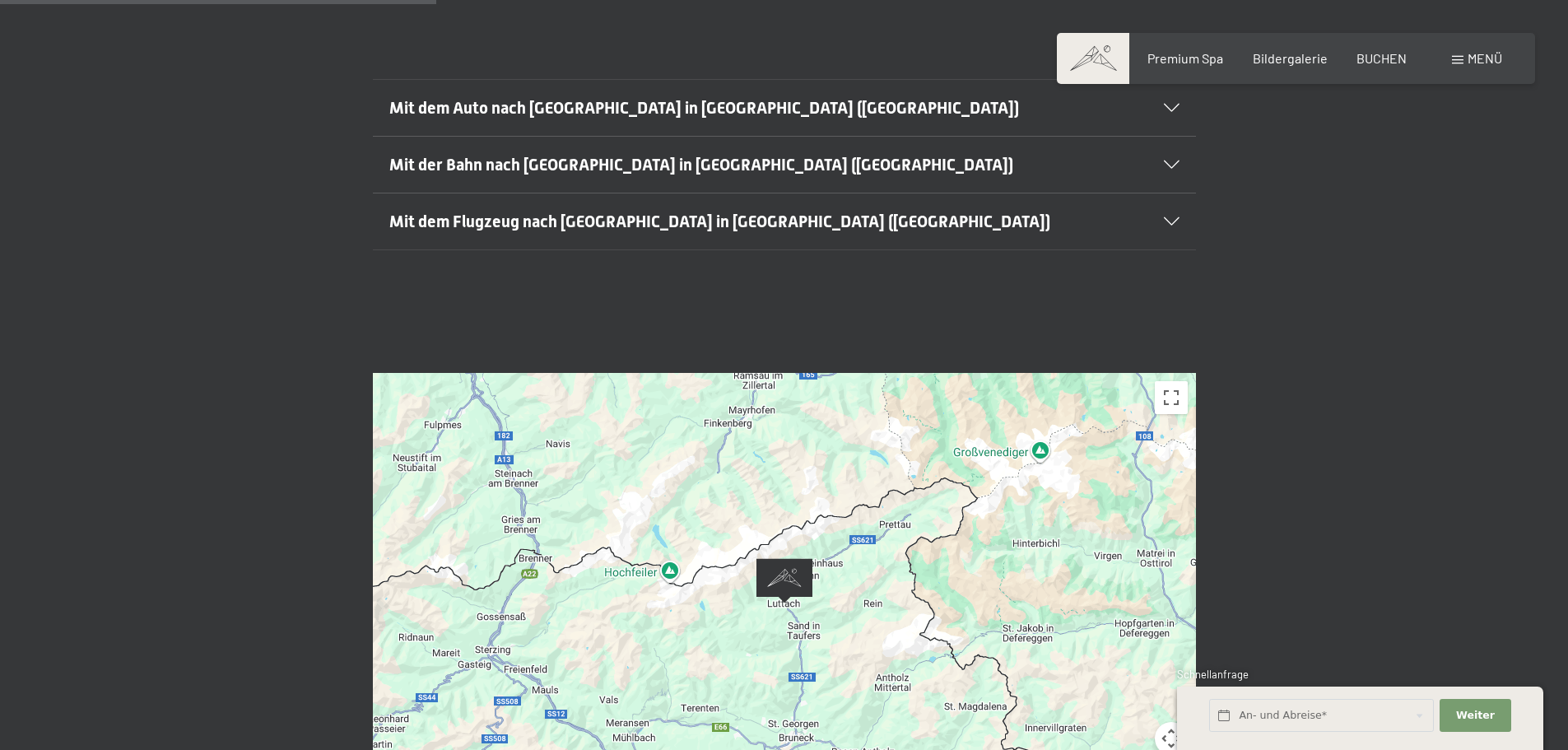
click at [1381, 65] on div "BUCHEN" at bounding box center [1382, 58] width 50 height 18
click at [1376, 55] on span "BUCHEN" at bounding box center [1382, 58] width 50 height 16
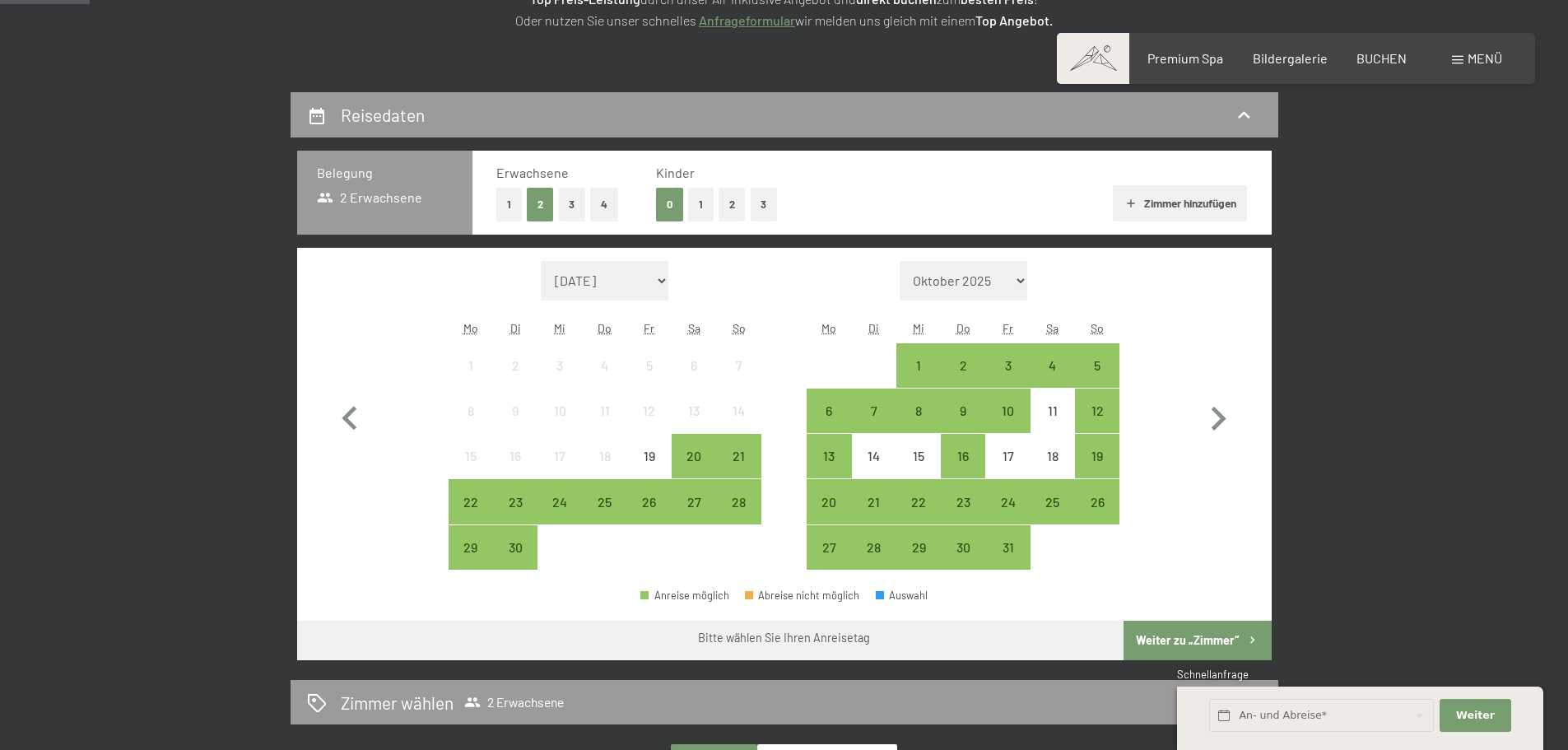
scroll to position [329, 0]
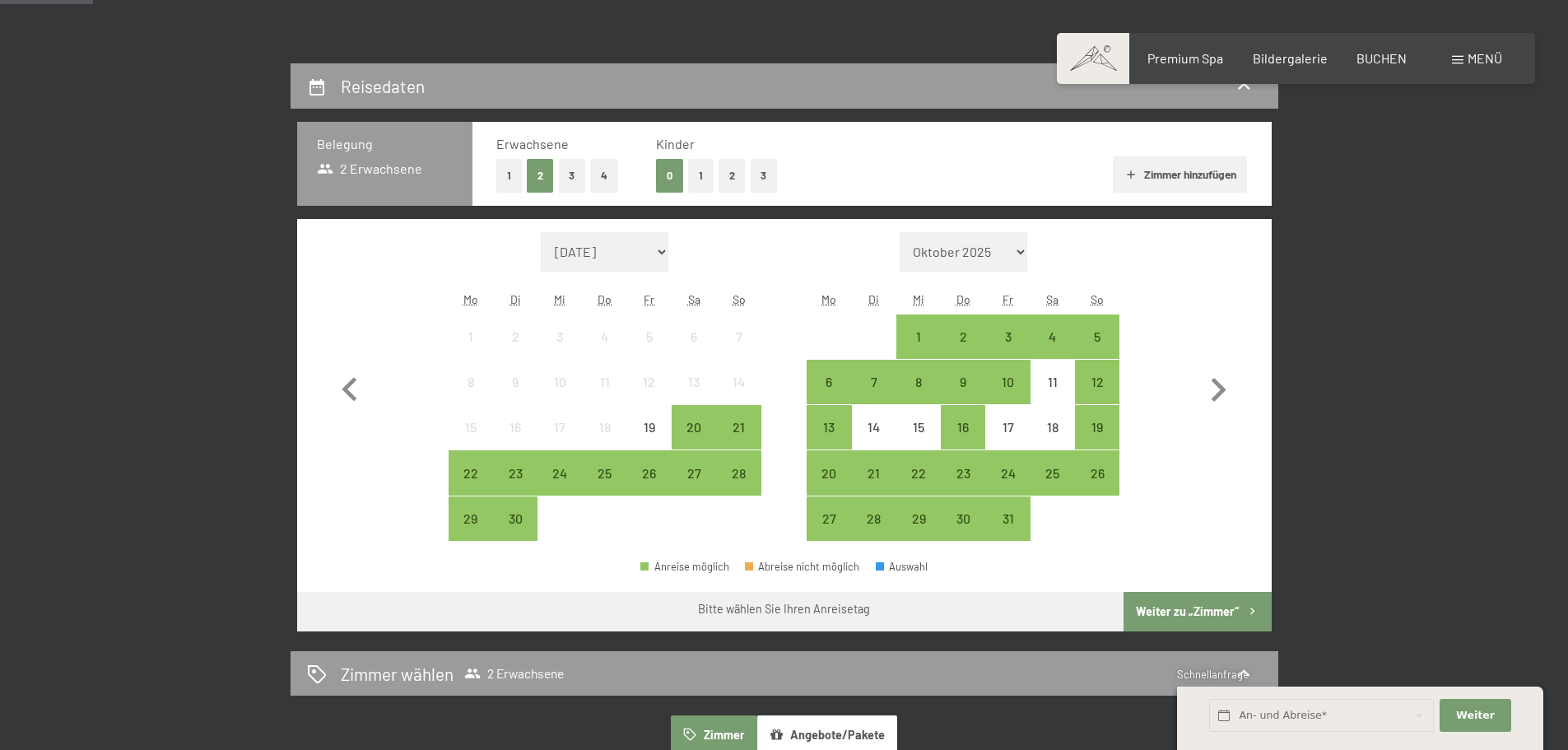
click at [518, 480] on div "23" at bounding box center [514, 486] width 41 height 41
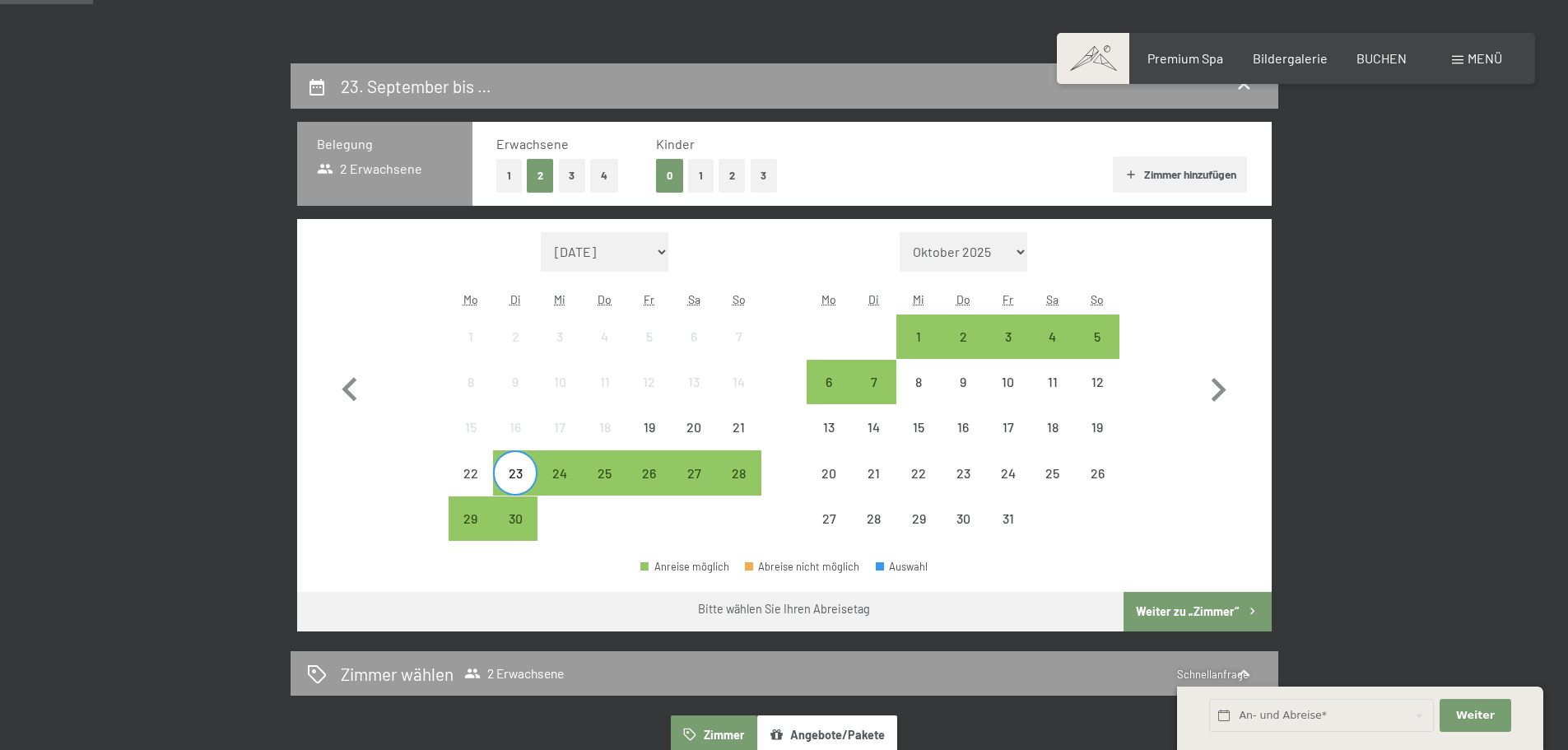
click at [611, 483] on div "25" at bounding box center [604, 486] width 41 height 41
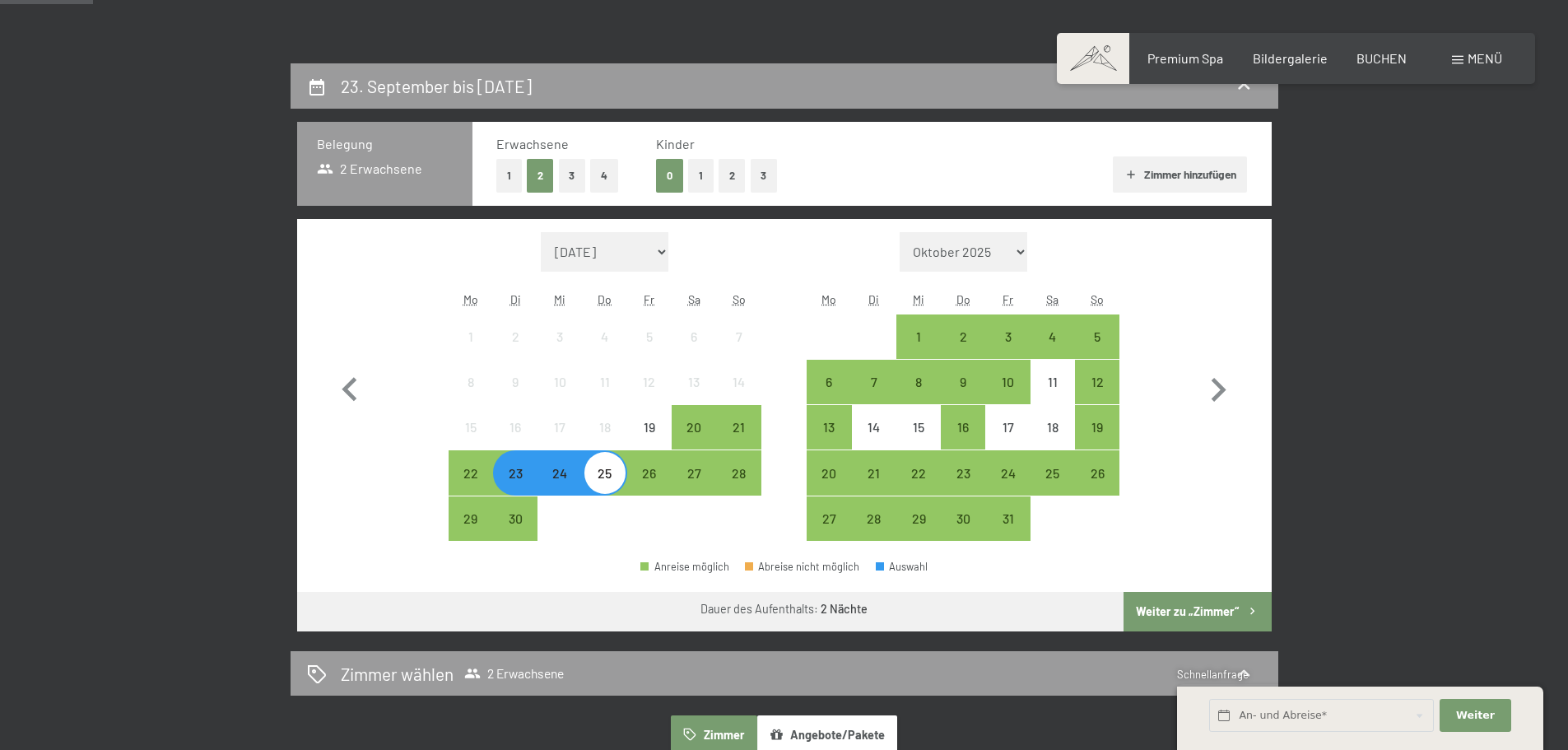
click at [1182, 613] on button "Weiter zu „Zimmer“" at bounding box center [1197, 611] width 147 height 40
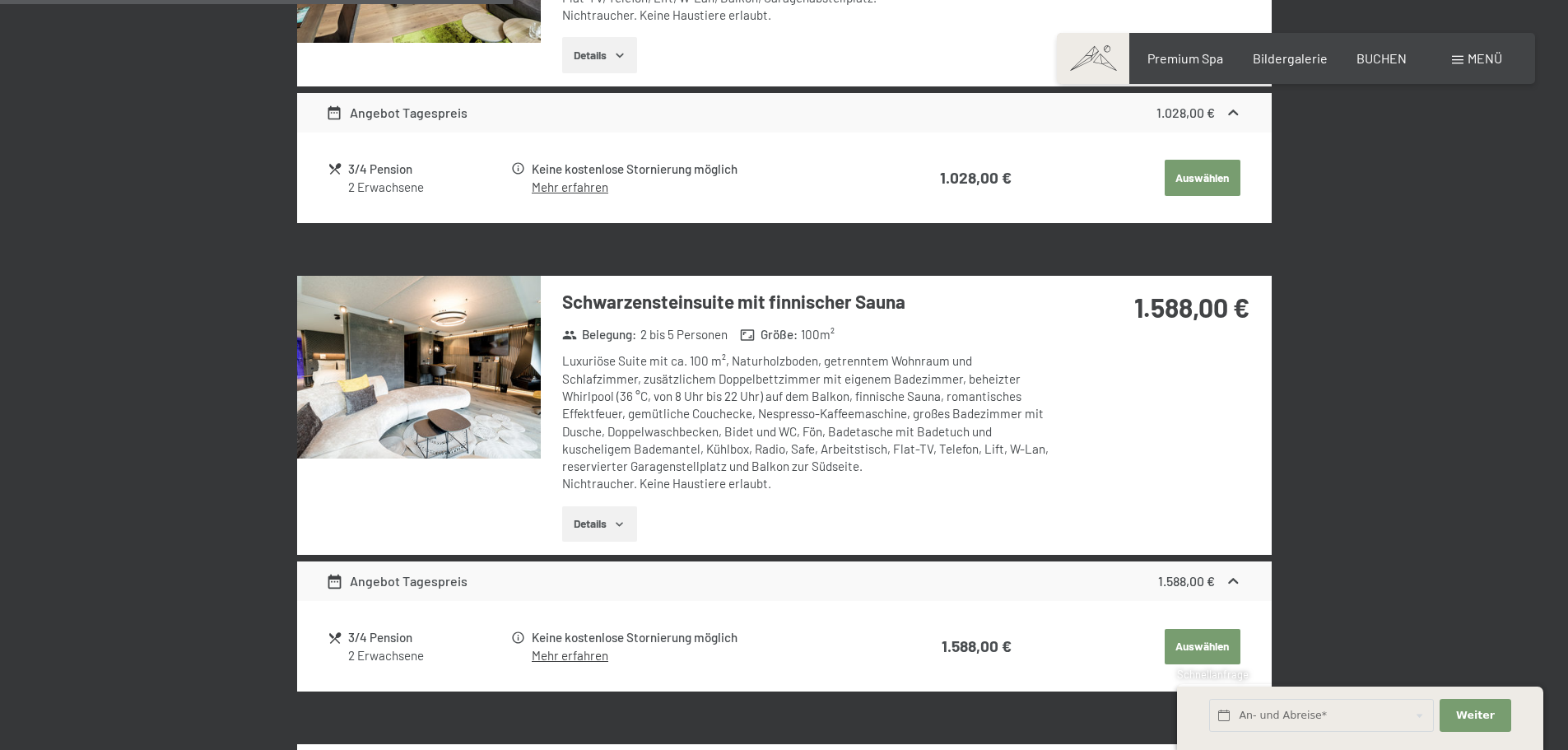
scroll to position [558, 0]
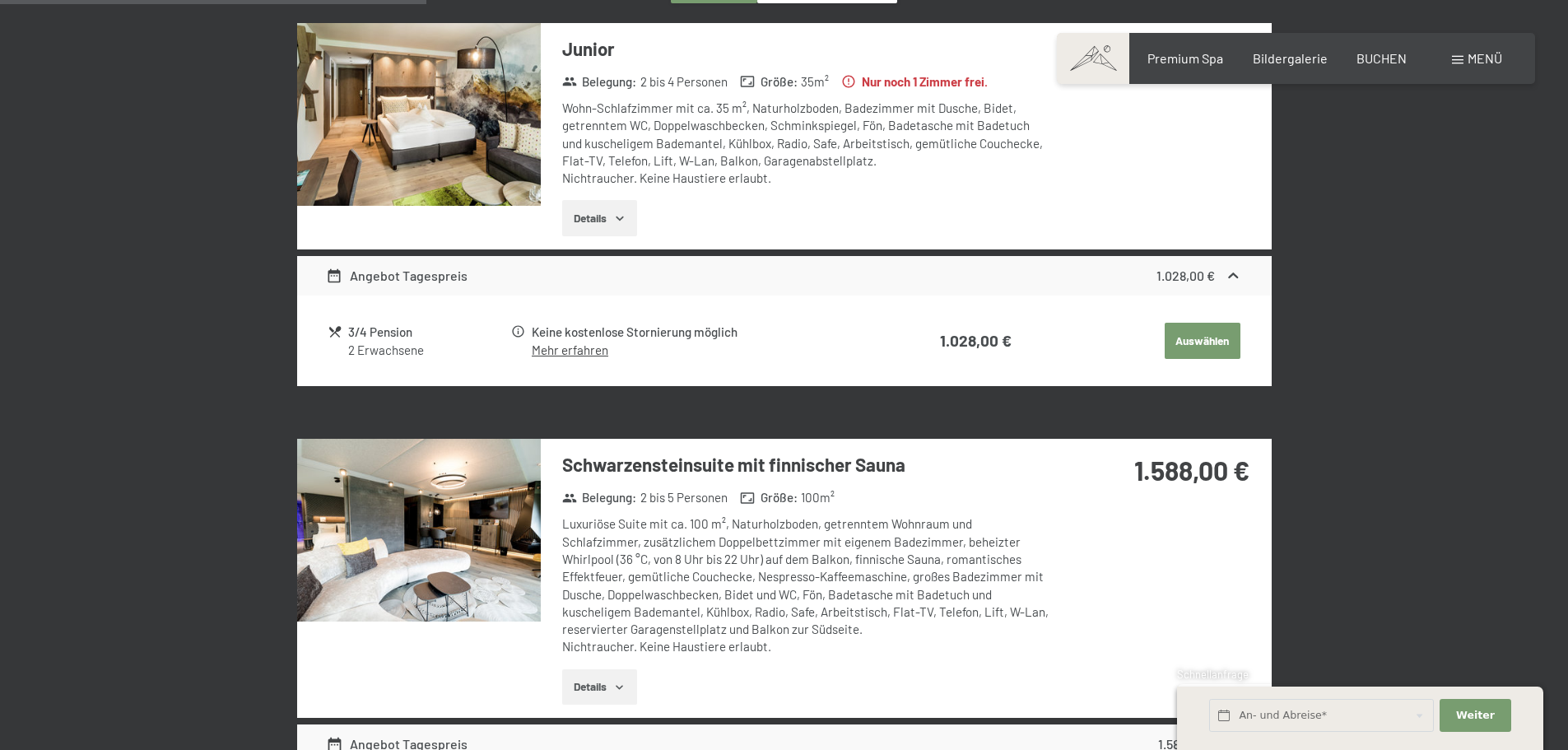
click at [1197, 342] on button "Auswählen" at bounding box center [1202, 341] width 75 height 36
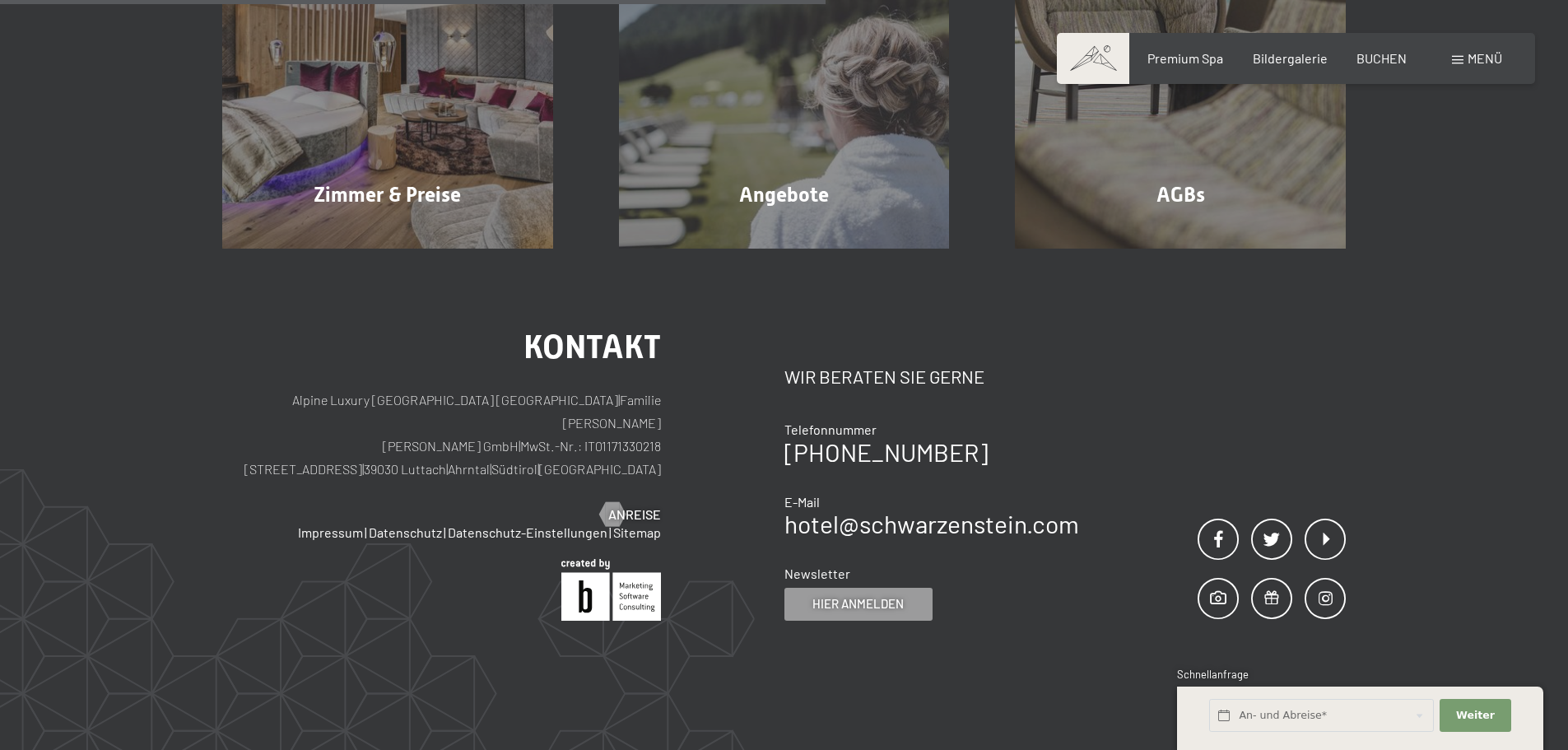
scroll to position [393, 0]
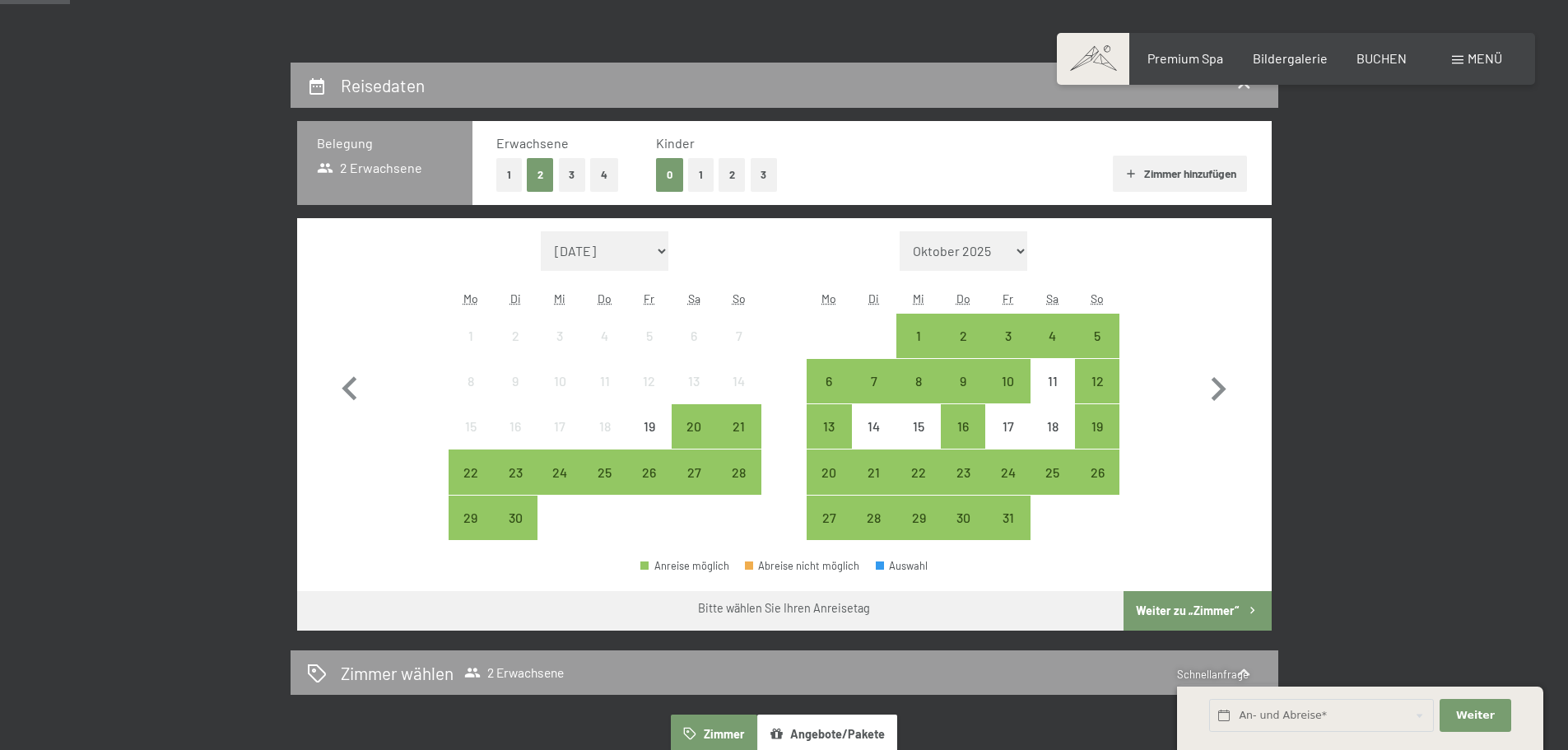
scroll to position [412, 0]
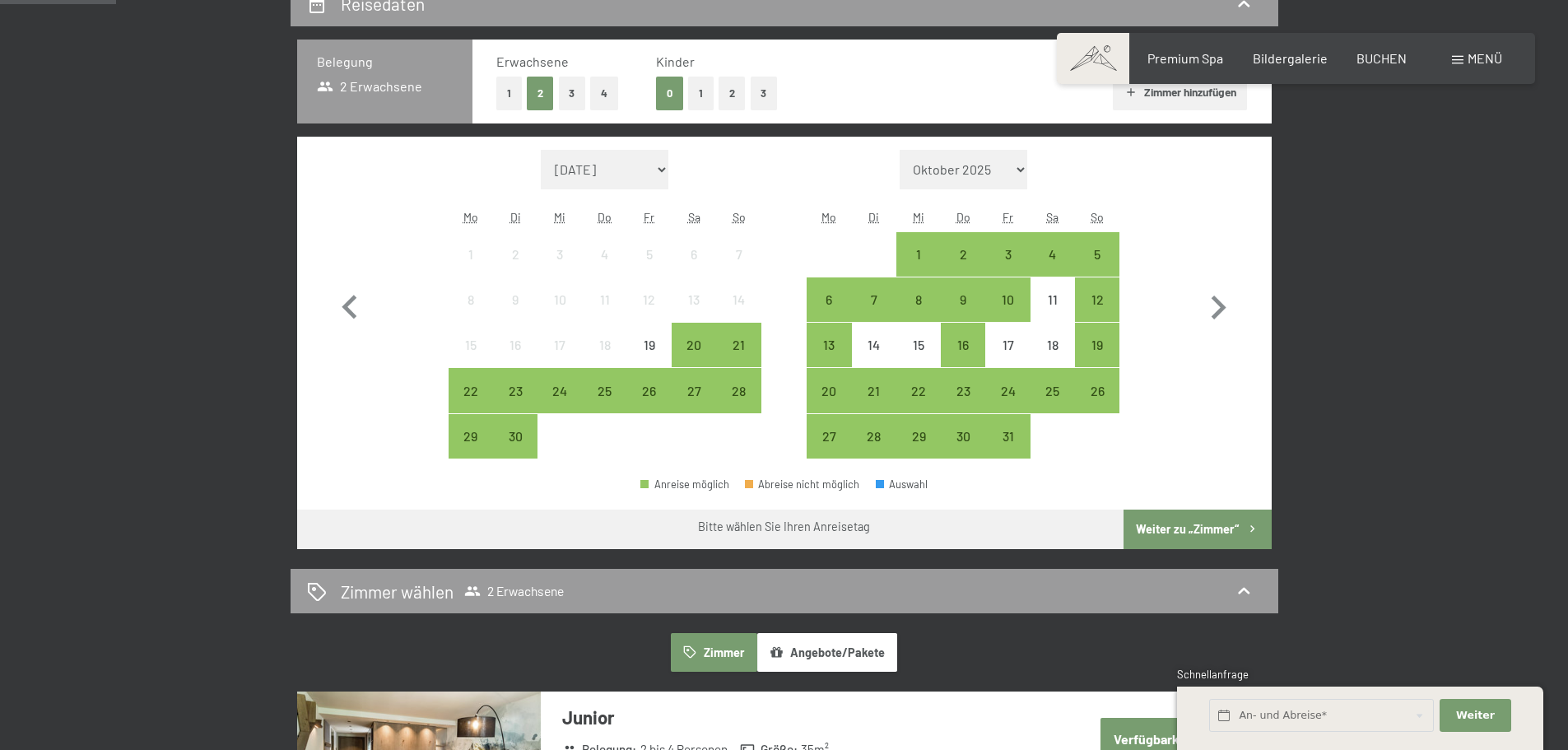
click at [517, 388] on div "23" at bounding box center [514, 404] width 41 height 41
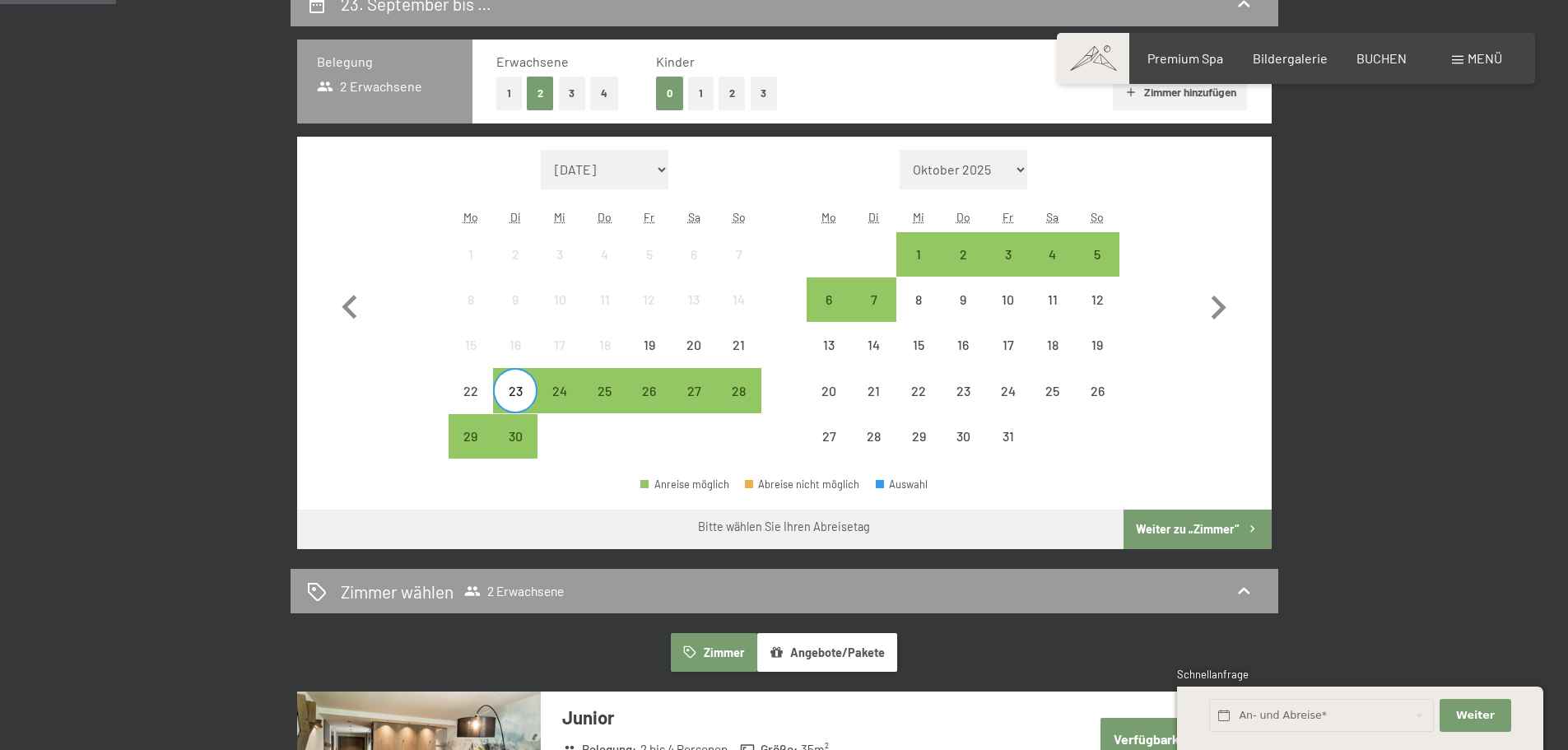
click at [605, 400] on div "25" at bounding box center [604, 404] width 41 height 41
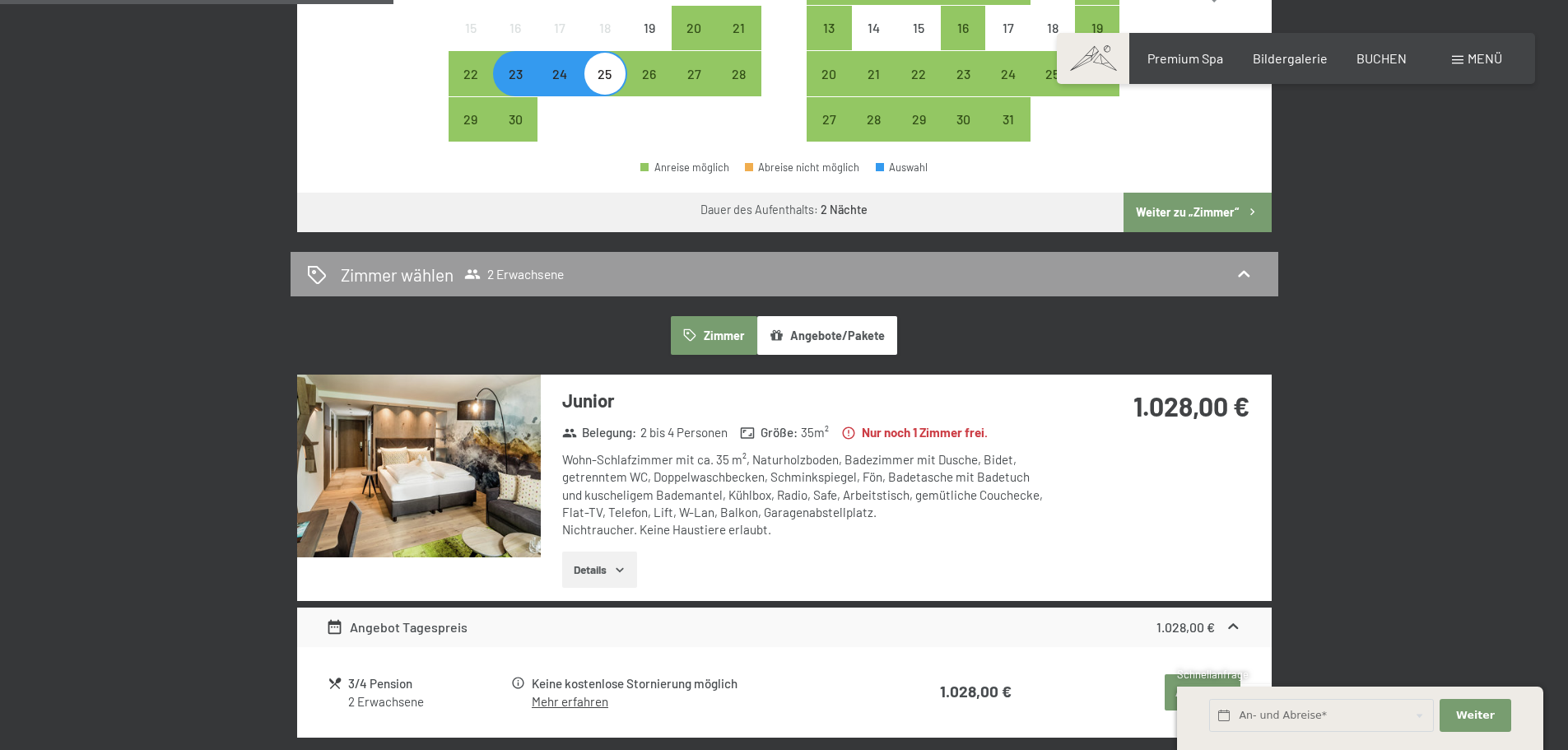
scroll to position [740, 0]
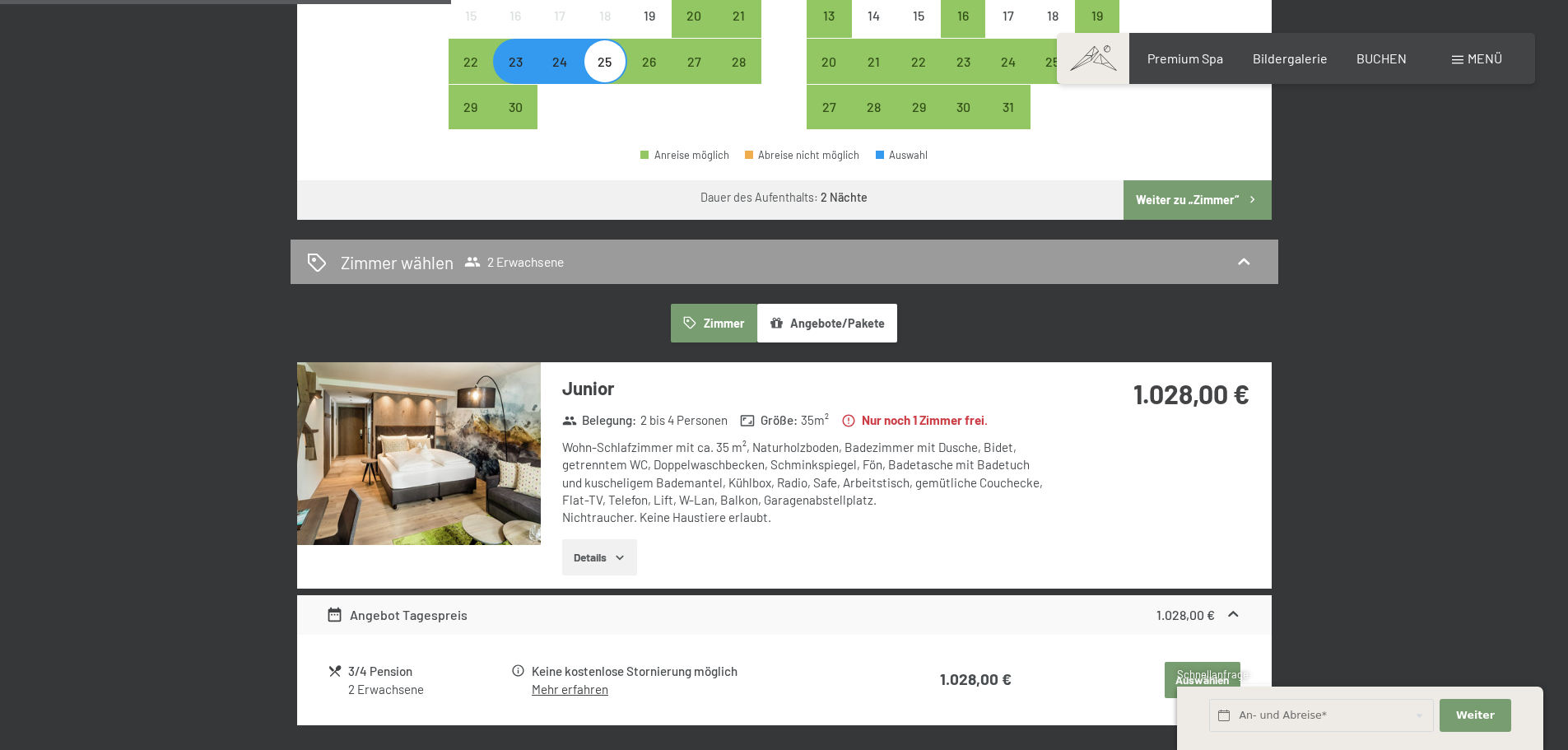
click at [604, 558] on button "Details" at bounding box center [599, 558] width 75 height 36
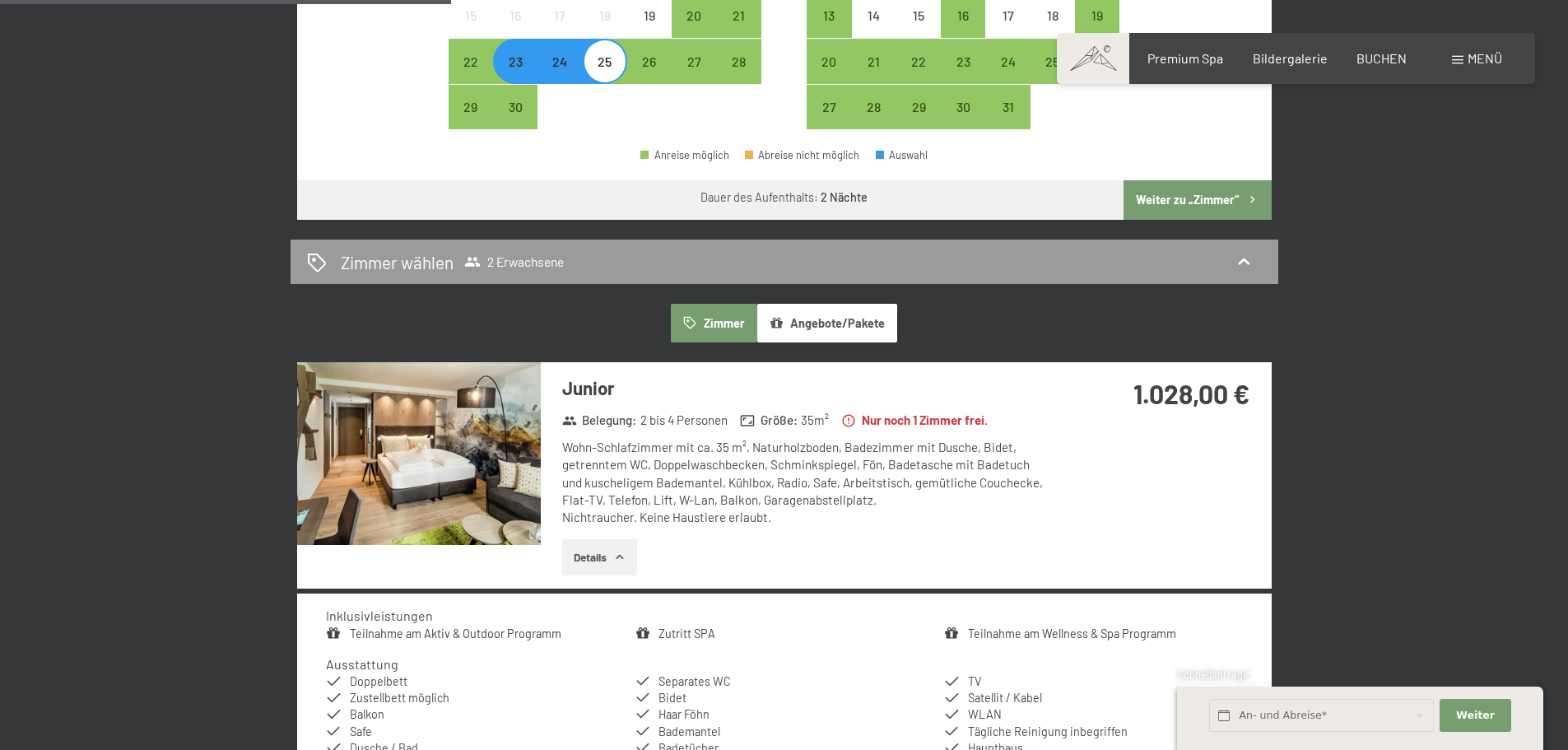
click at [461, 486] on img at bounding box center [419, 453] width 244 height 183
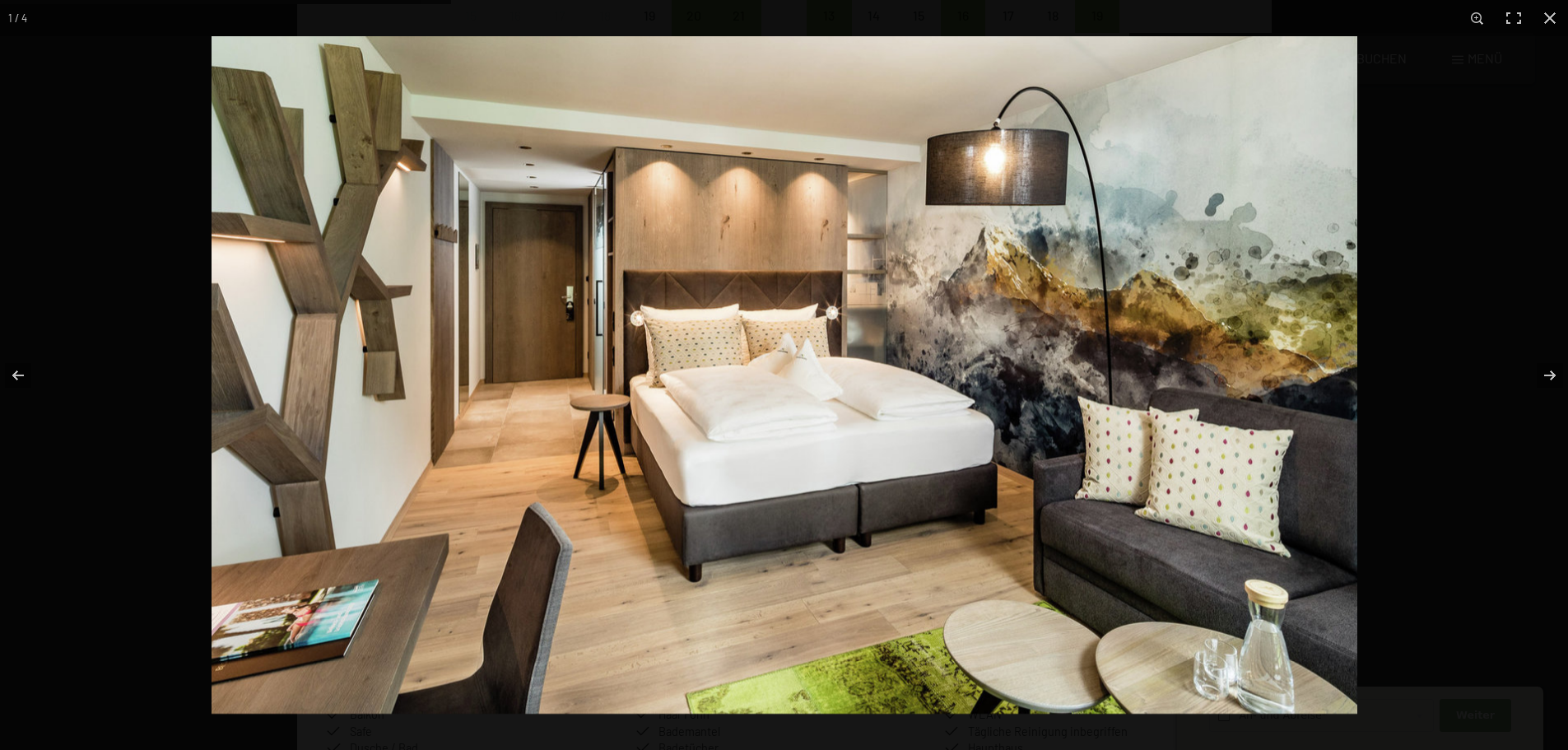
click at [1552, 372] on button "button" at bounding box center [1539, 375] width 57 height 82
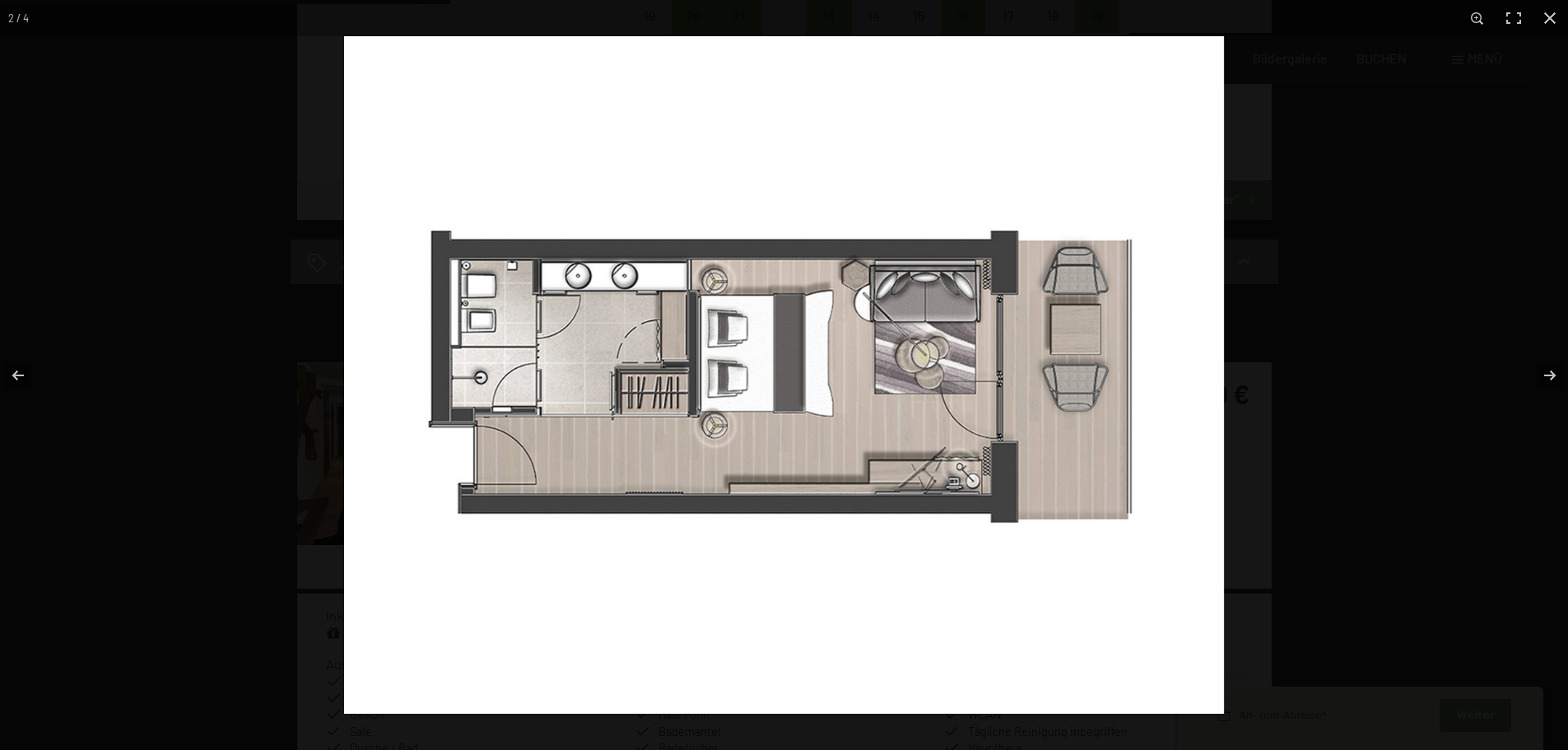
click at [1552, 372] on button "button" at bounding box center [1539, 375] width 57 height 82
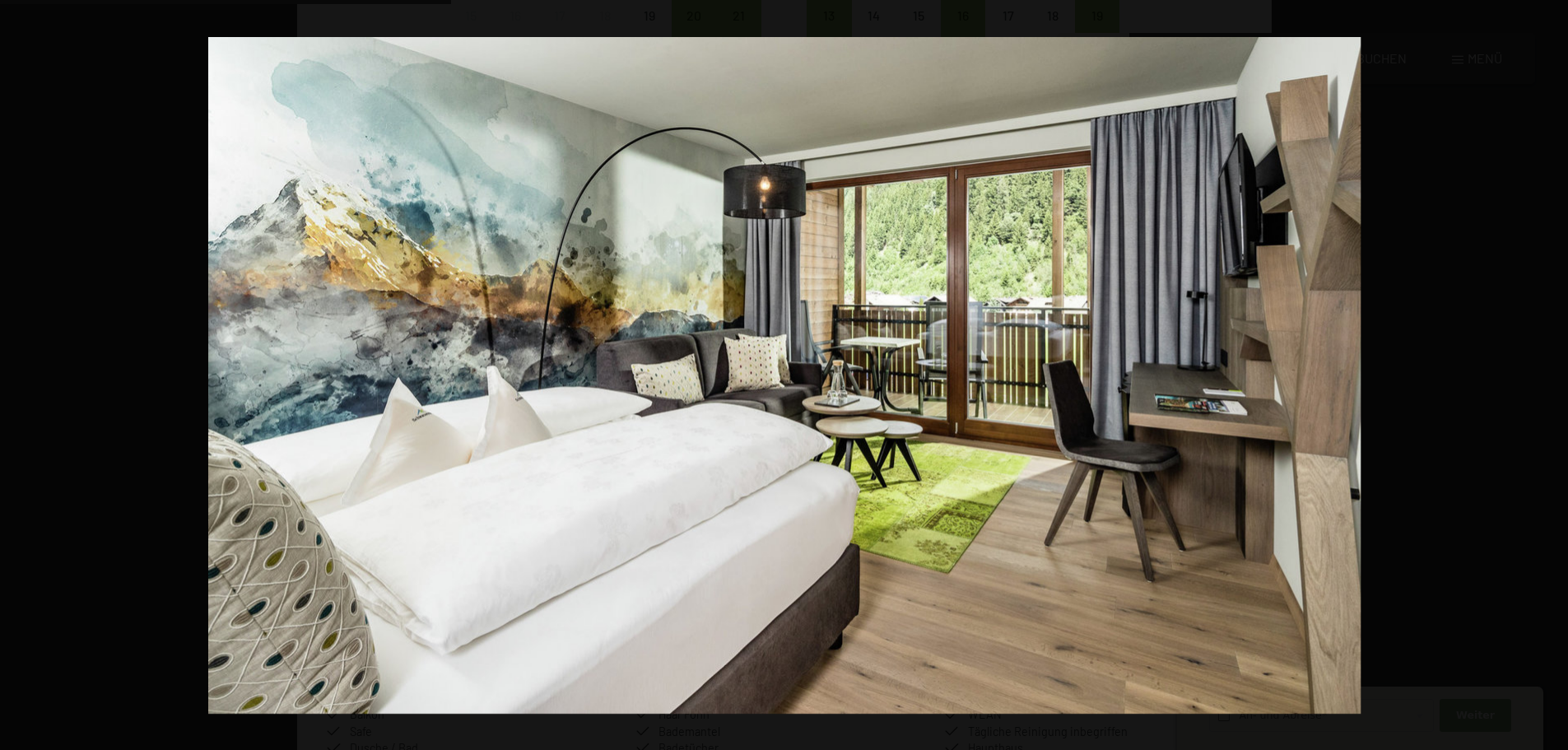
click at [1552, 372] on button "button" at bounding box center [1539, 375] width 57 height 82
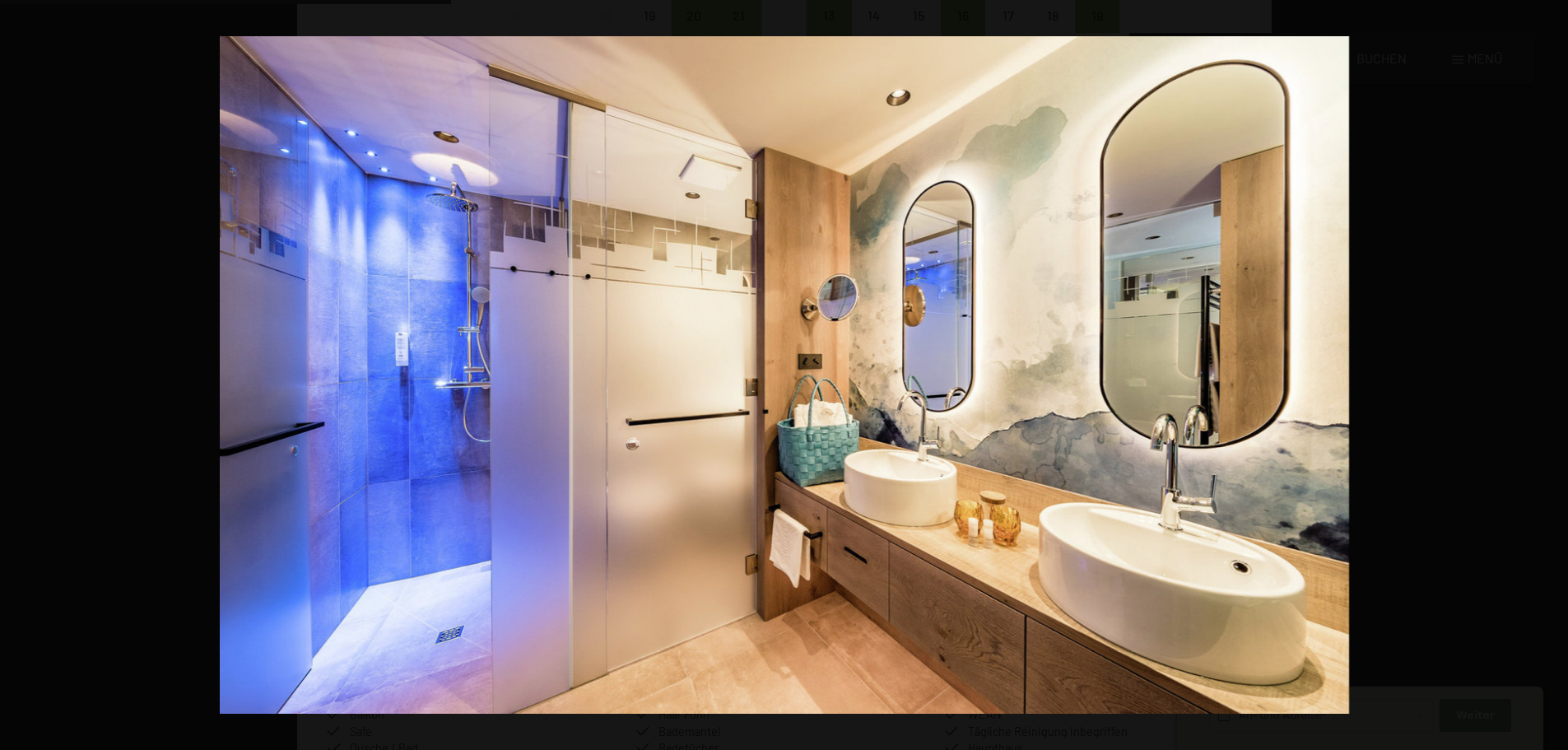
click at [1552, 372] on button "button" at bounding box center [1539, 375] width 57 height 82
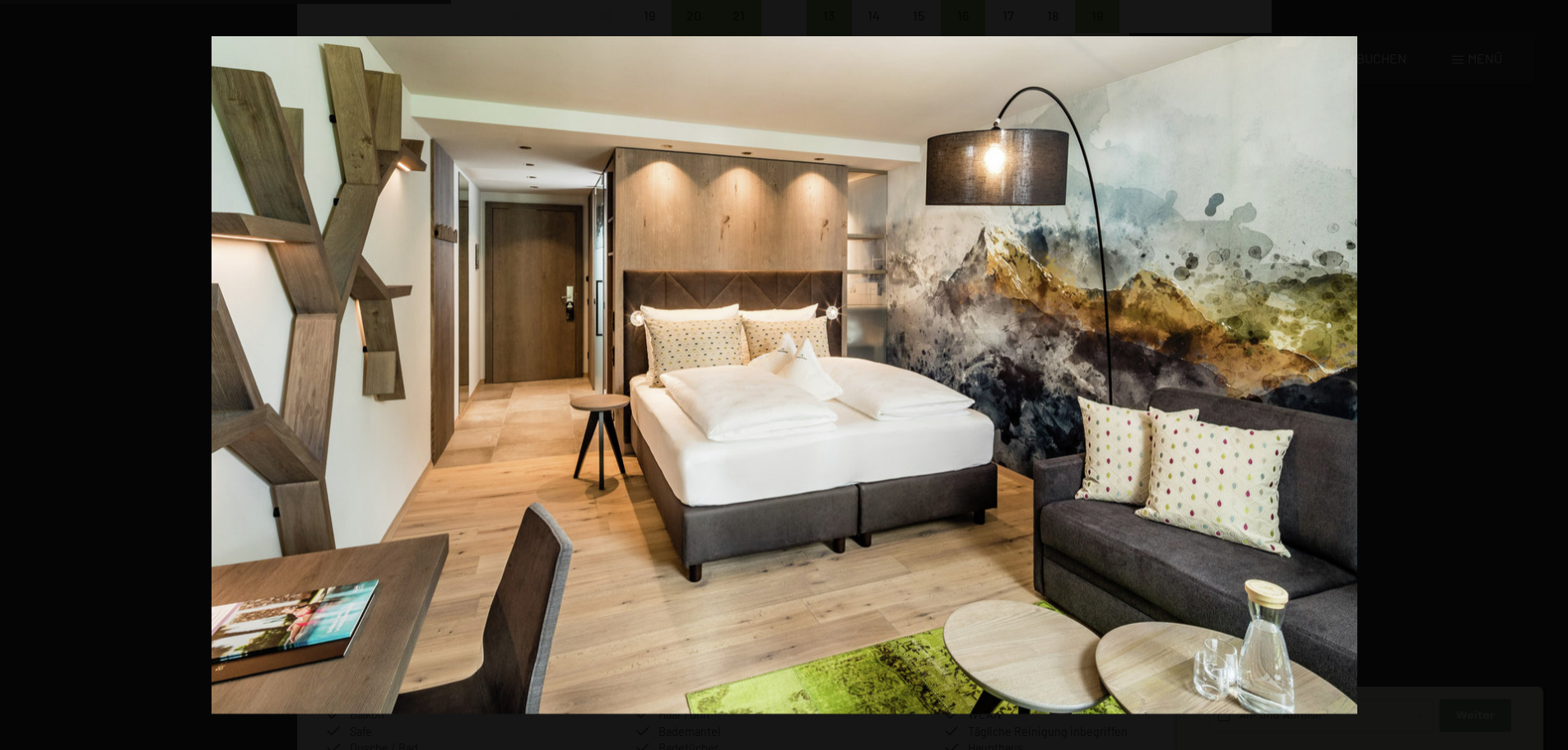
click at [1552, 372] on button "button" at bounding box center [1539, 375] width 57 height 82
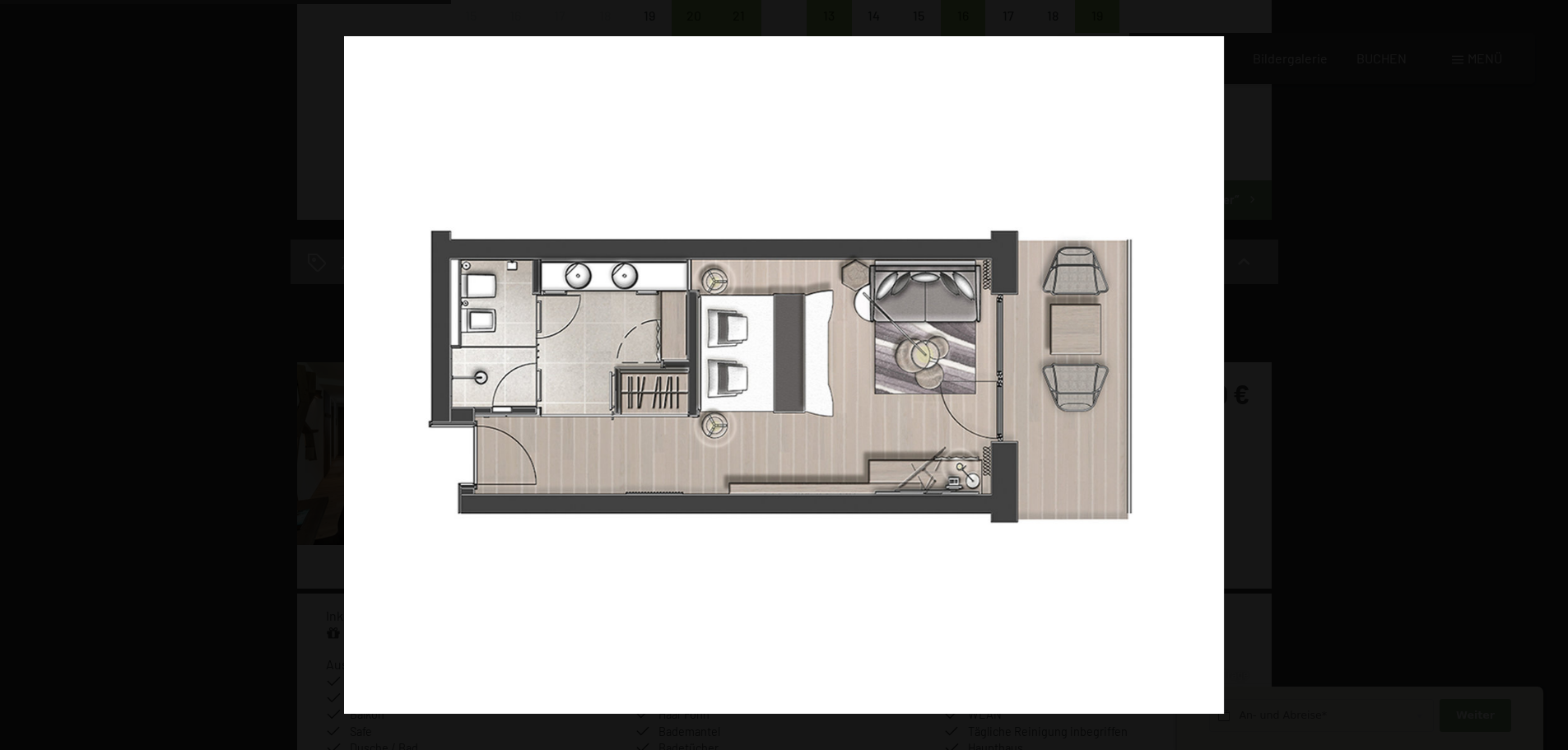
click at [1552, 372] on button "button" at bounding box center [1539, 375] width 57 height 82
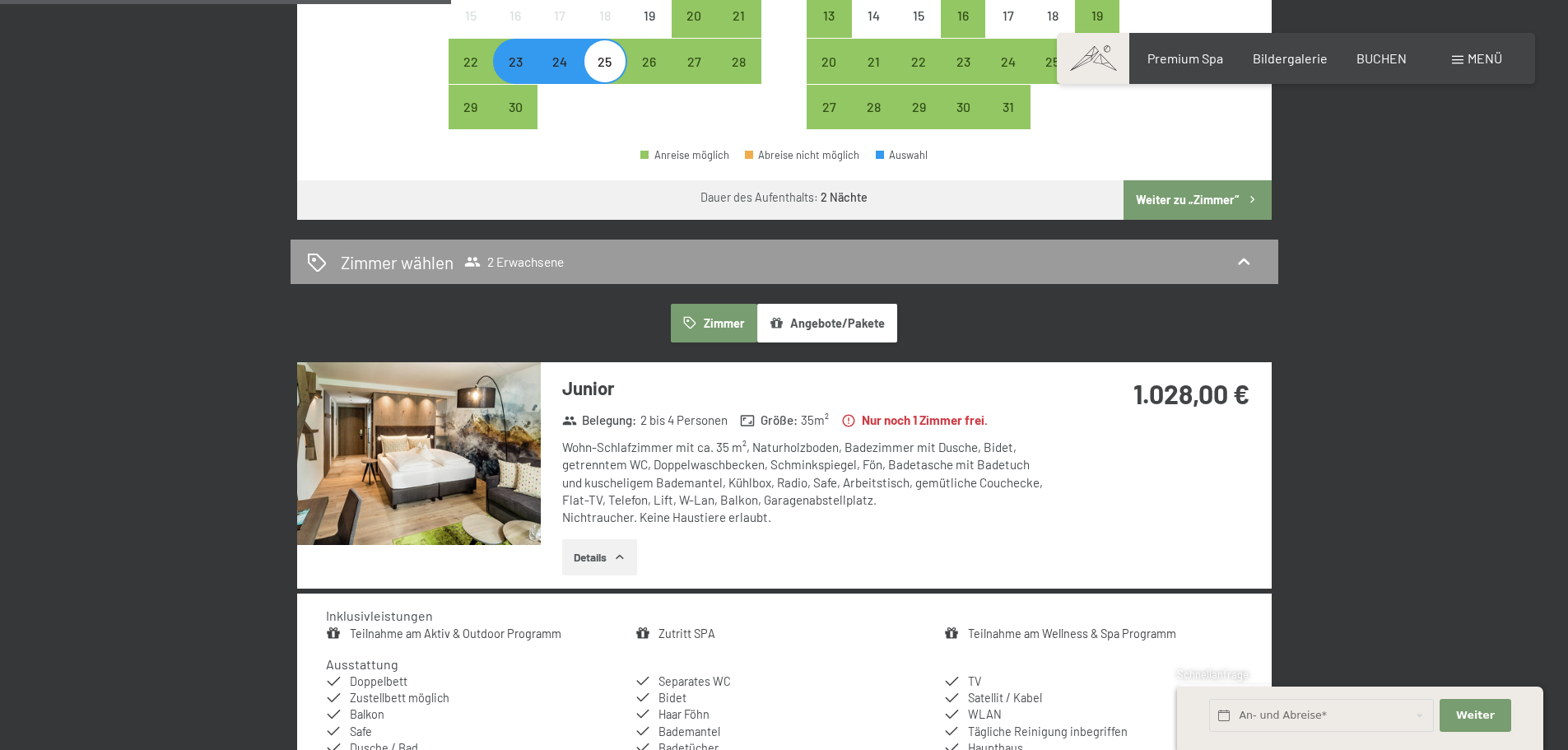
click at [0, 0] on button "button" at bounding box center [0, 0] width 0 height 0
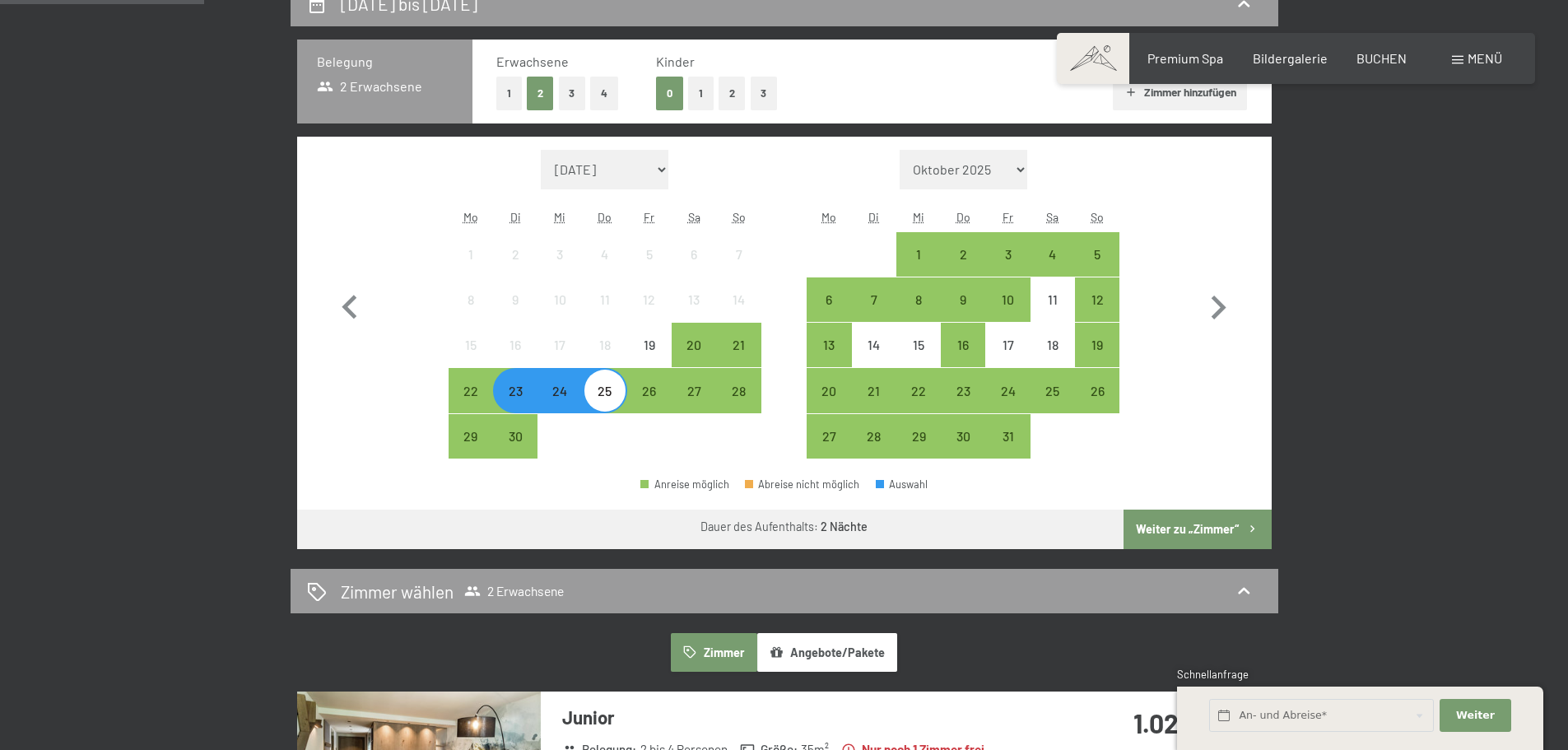
scroll to position [0, 0]
